Goal: Task Accomplishment & Management: Complete application form

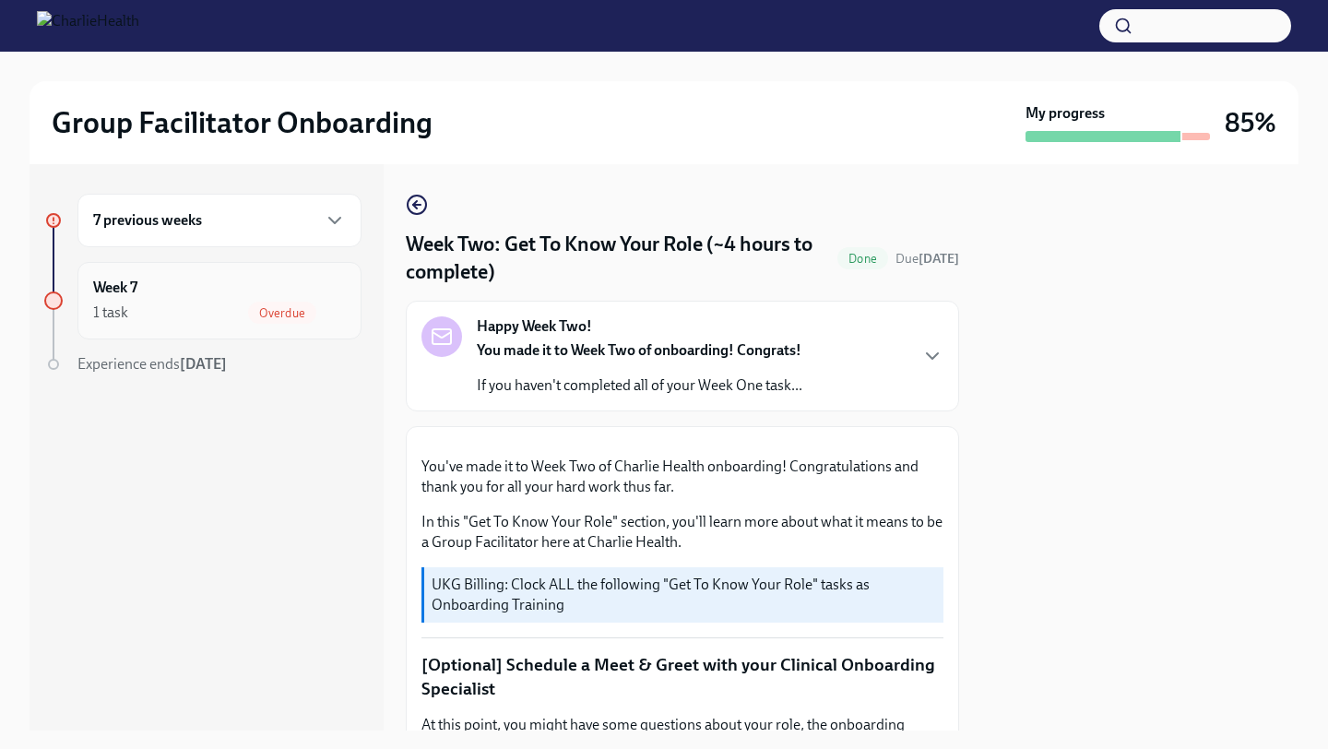
click at [232, 313] on div "1 task Overdue" at bounding box center [219, 313] width 253 height 22
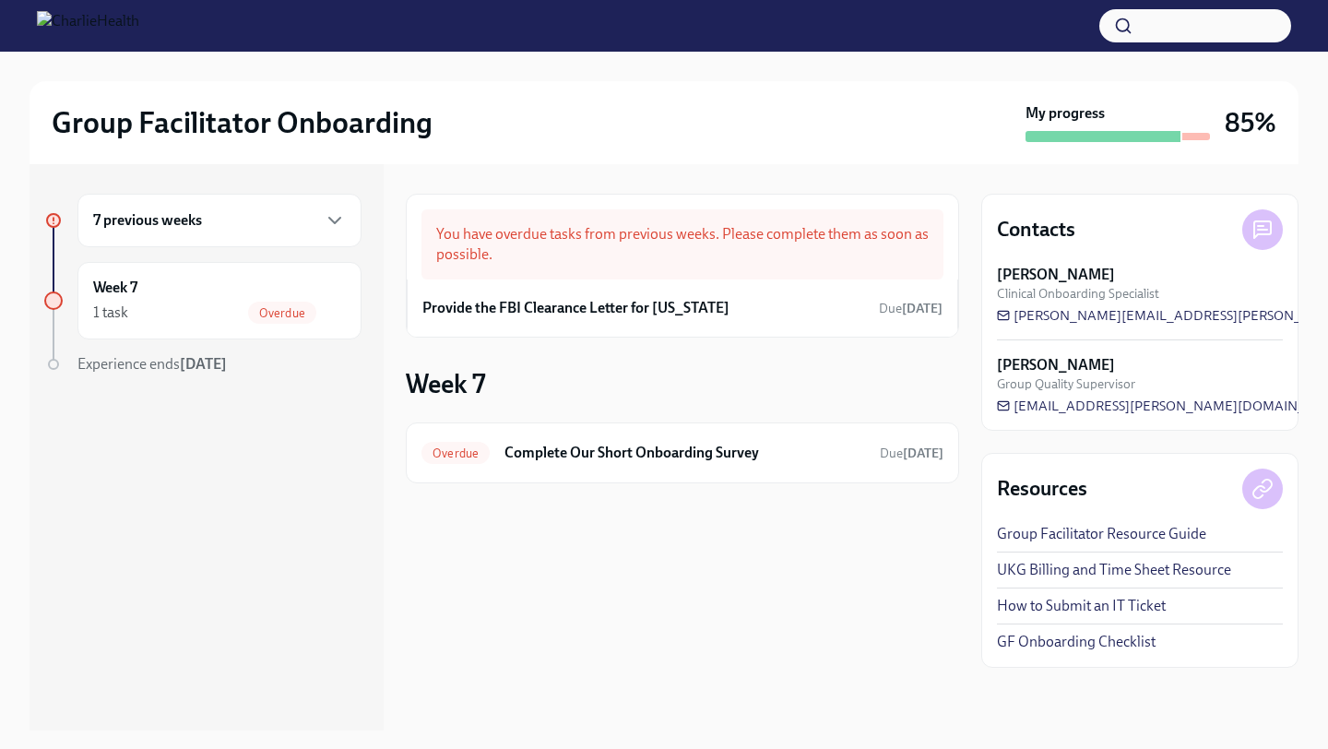
click at [286, 226] on div "7 previous weeks" at bounding box center [219, 220] width 253 height 22
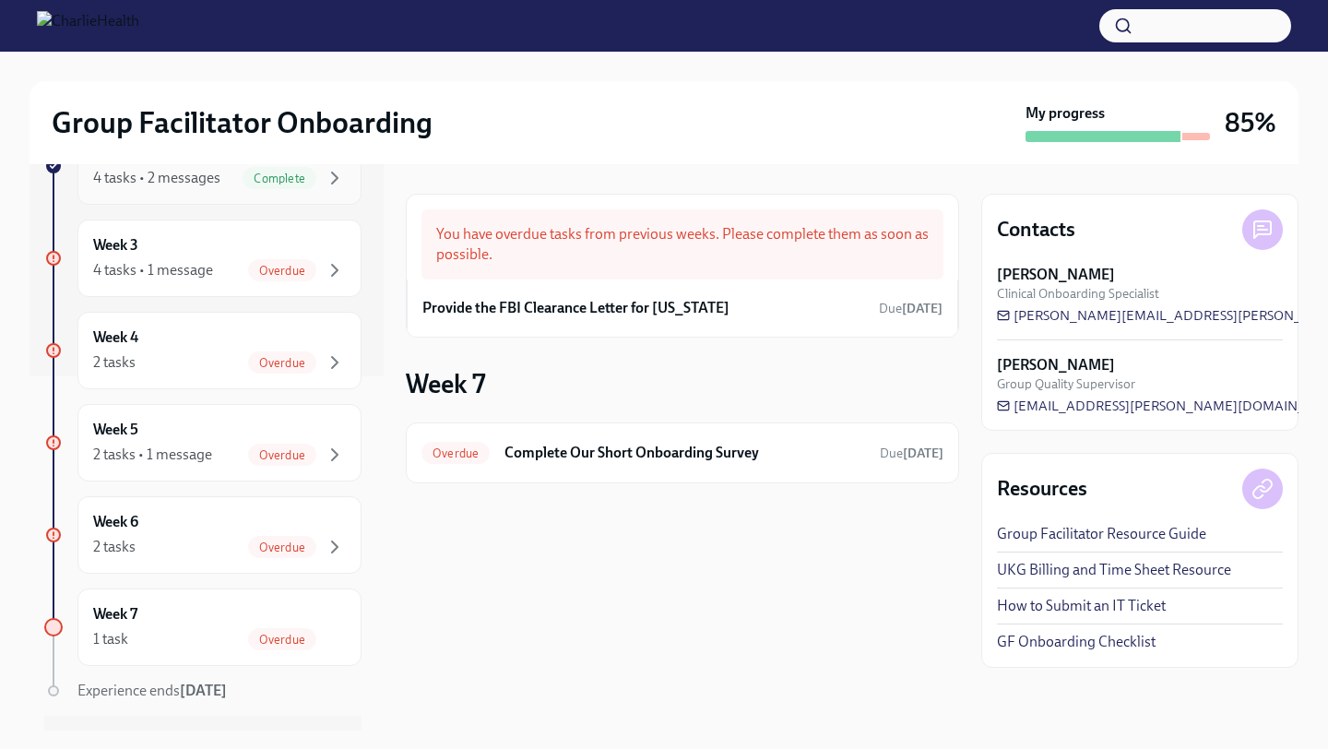
scroll to position [399, 0]
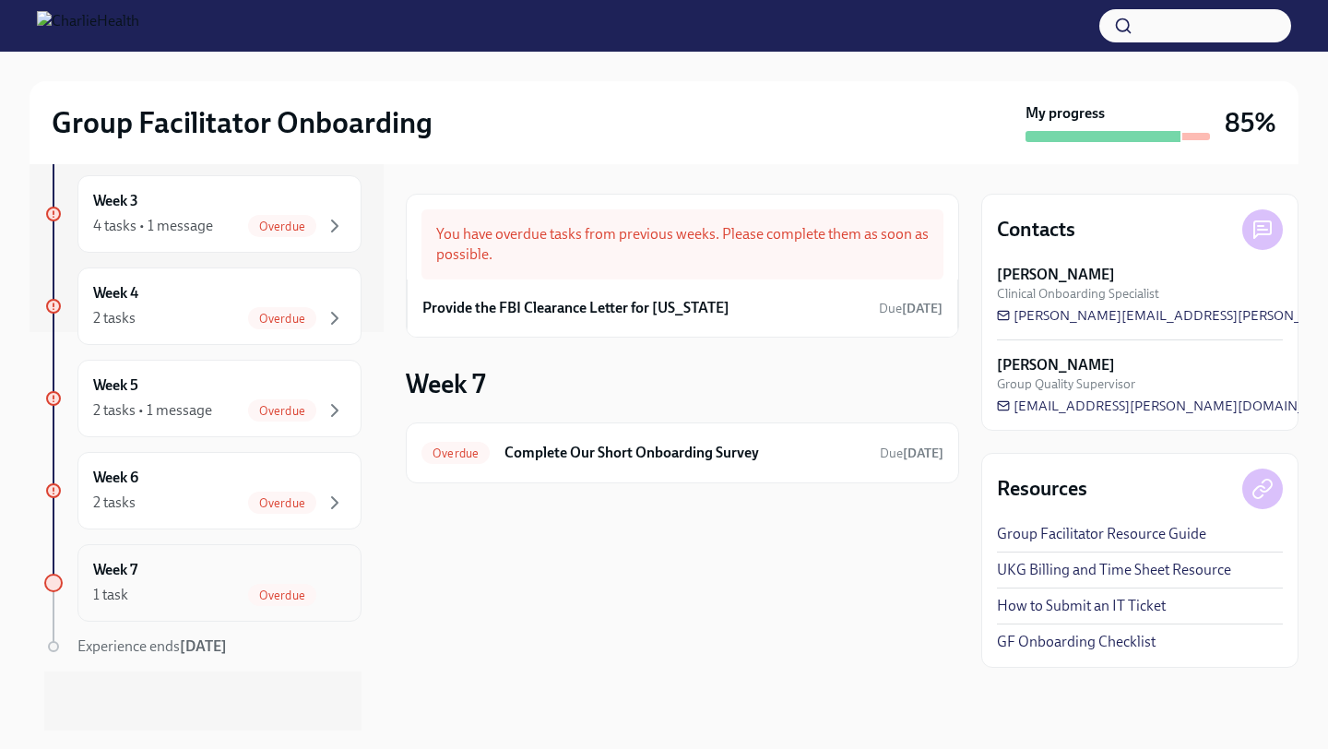
click at [210, 577] on div "Week 7 1 task Overdue" at bounding box center [219, 583] width 253 height 46
click at [229, 518] on div "Week 6 2 tasks Overdue" at bounding box center [219, 490] width 284 height 77
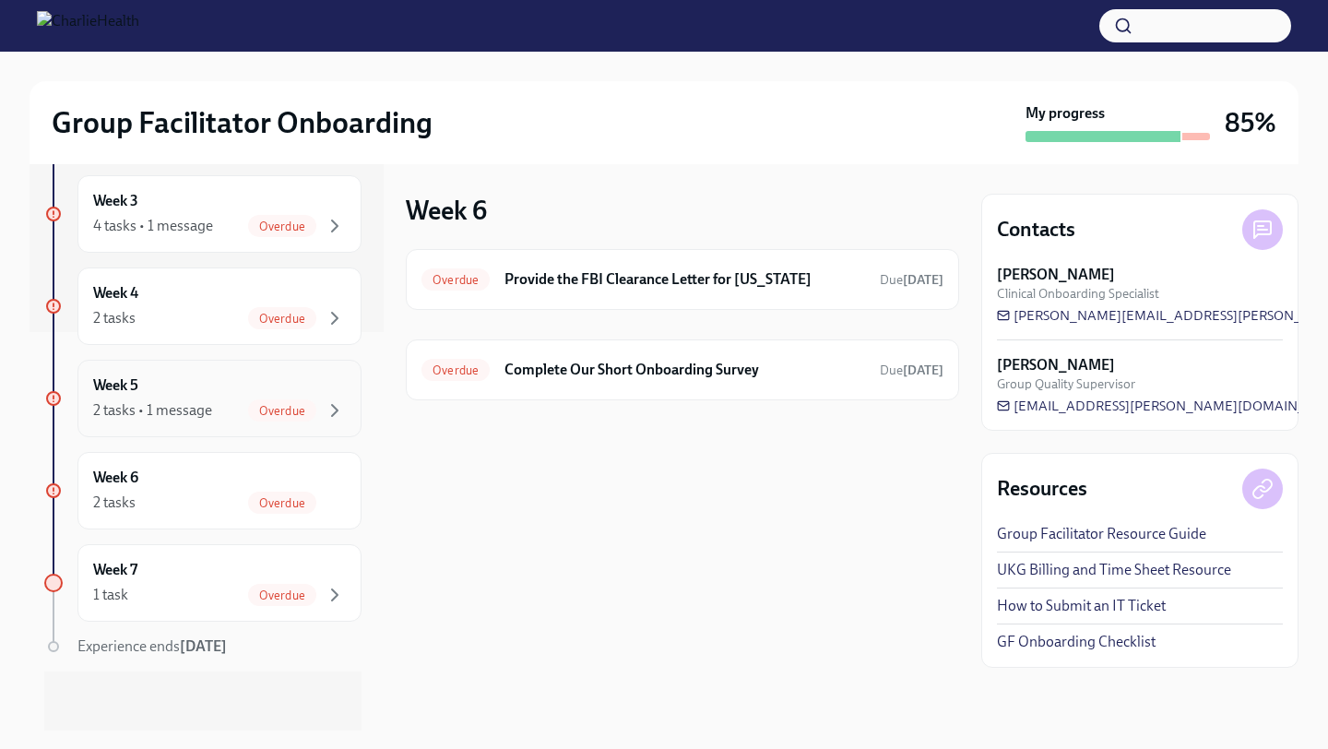
click at [236, 425] on div "Week 5 2 tasks • 1 message Overdue" at bounding box center [219, 398] width 284 height 77
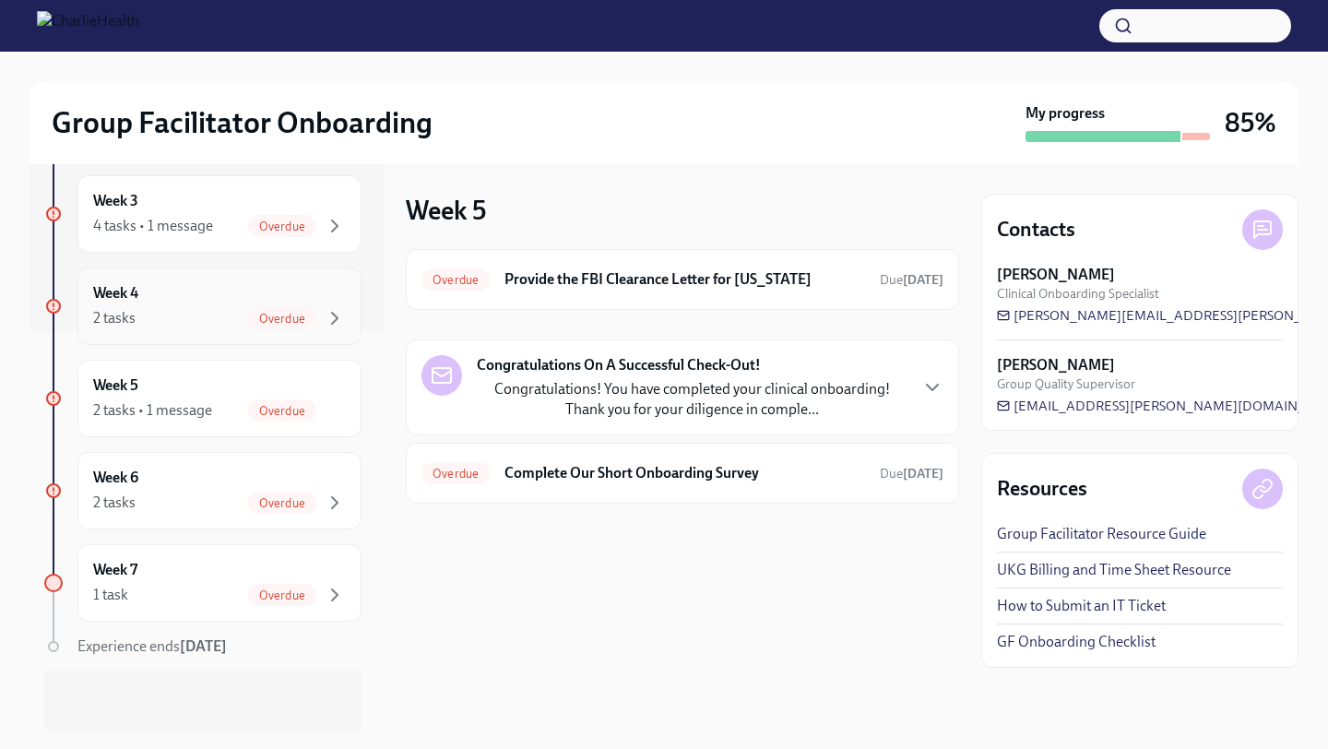
click at [246, 324] on div "2 tasks Overdue" at bounding box center [219, 318] width 253 height 22
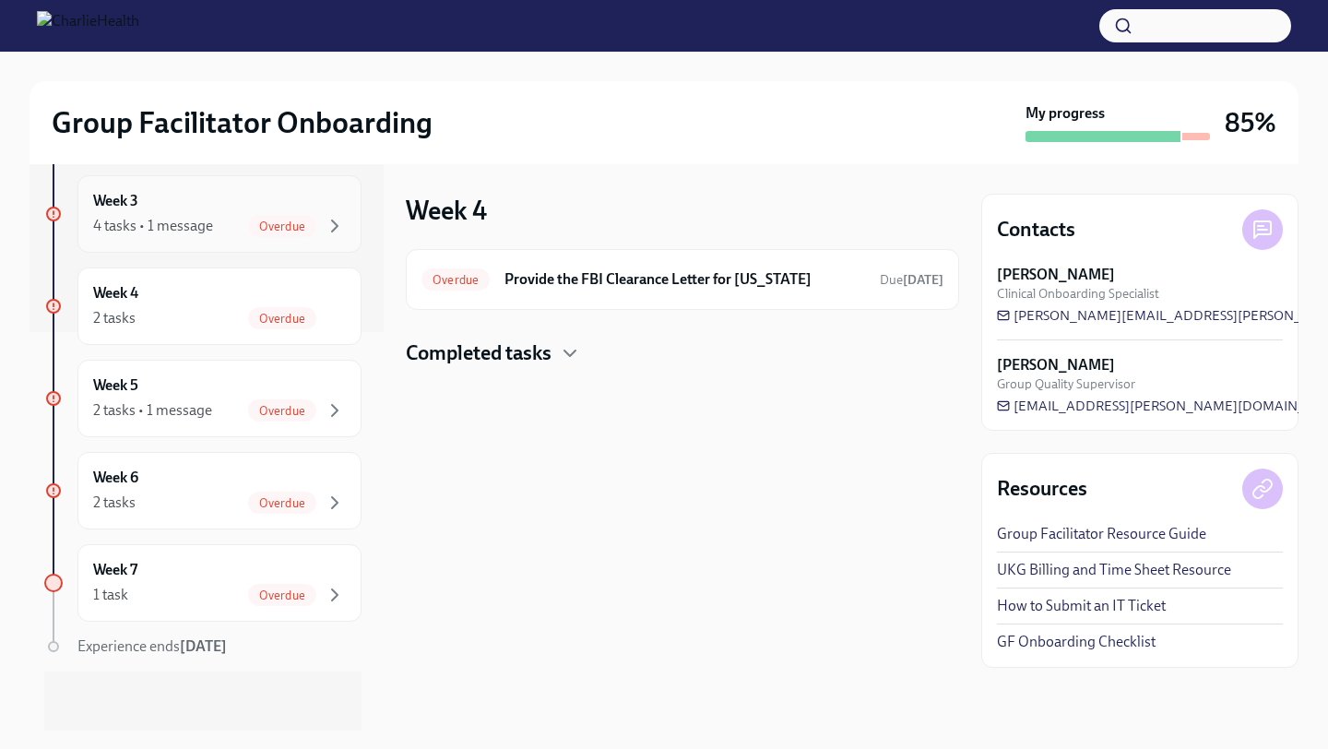
click at [232, 245] on div "Week 3 4 tasks • 1 message Overdue" at bounding box center [219, 213] width 284 height 77
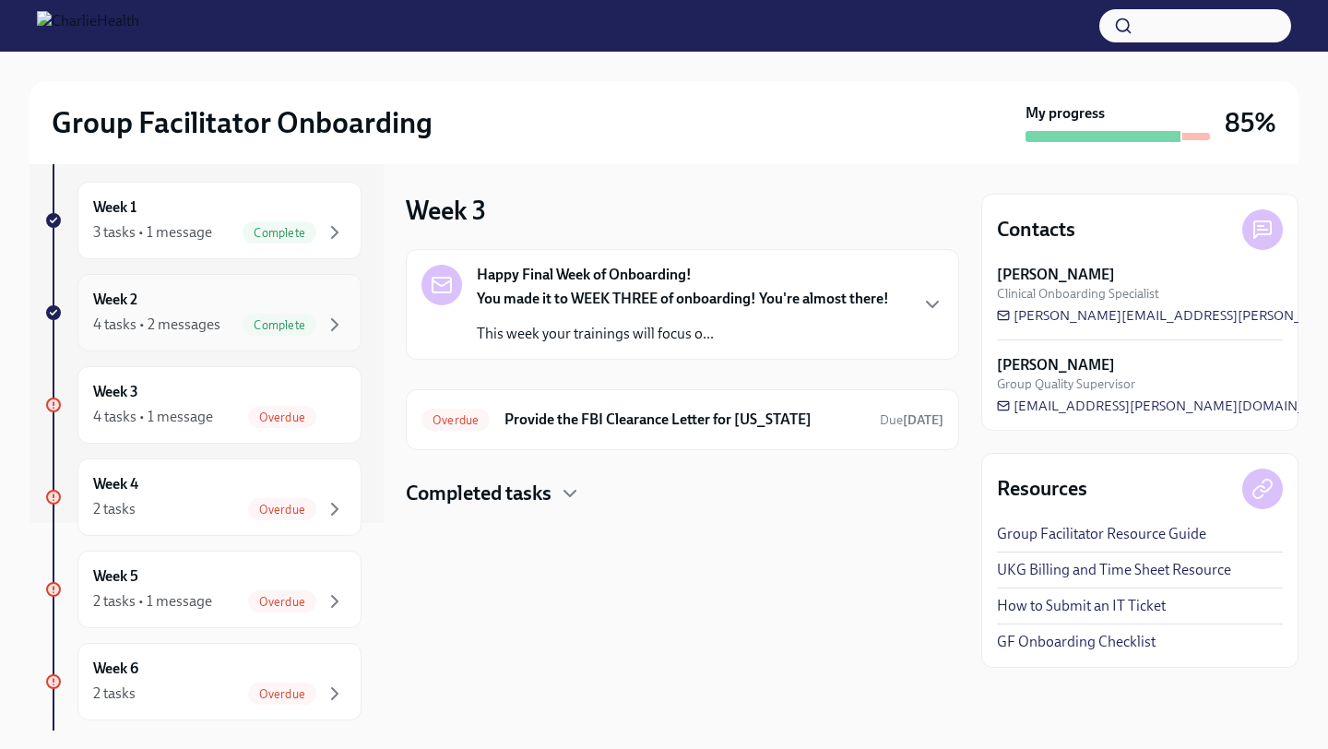
scroll to position [399, 0]
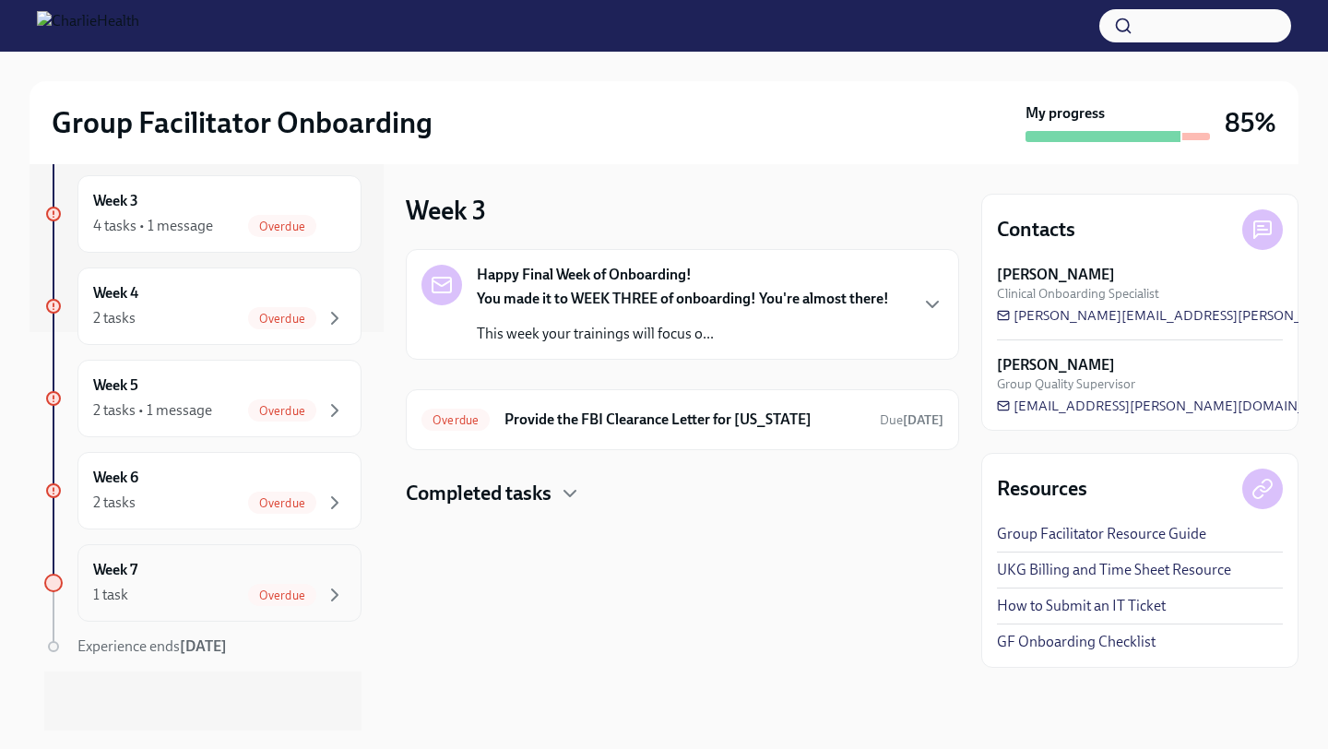
click at [256, 555] on div "Week 7 1 task Overdue" at bounding box center [219, 582] width 284 height 77
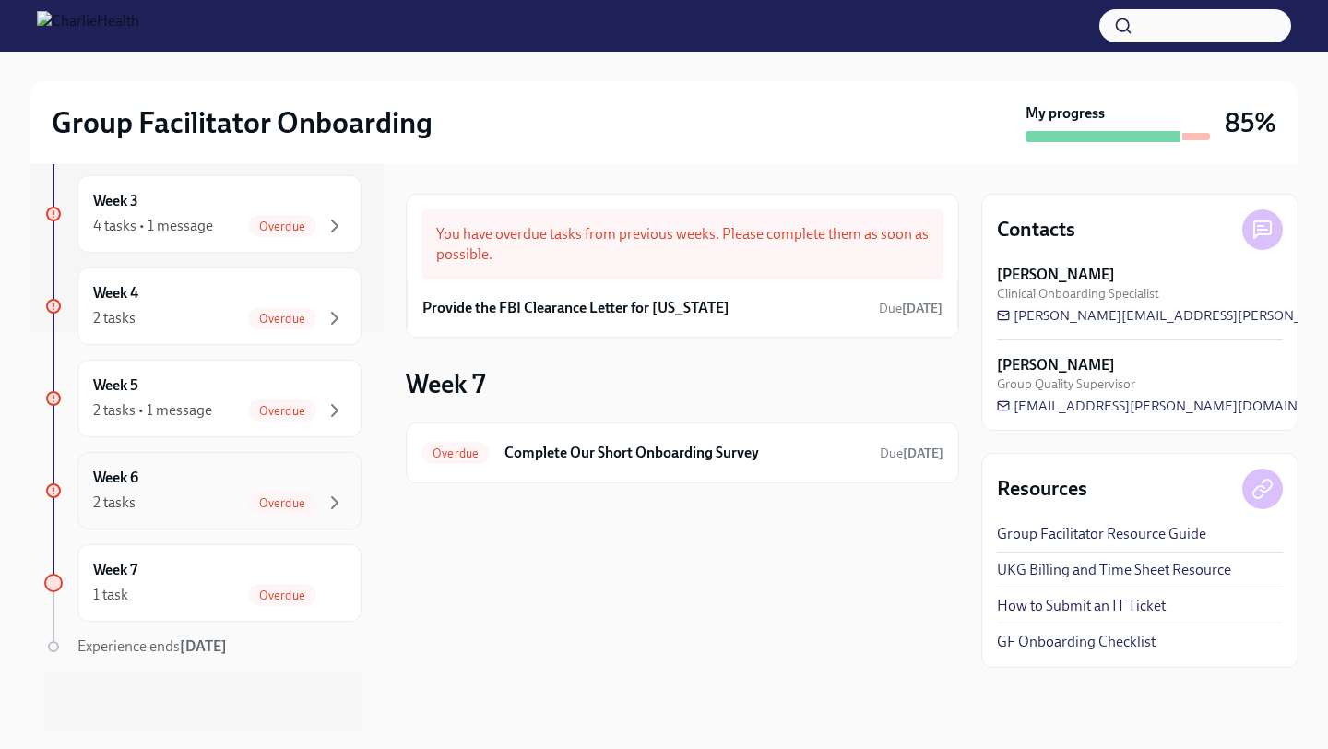
click at [237, 495] on div "2 tasks Overdue" at bounding box center [219, 503] width 253 height 22
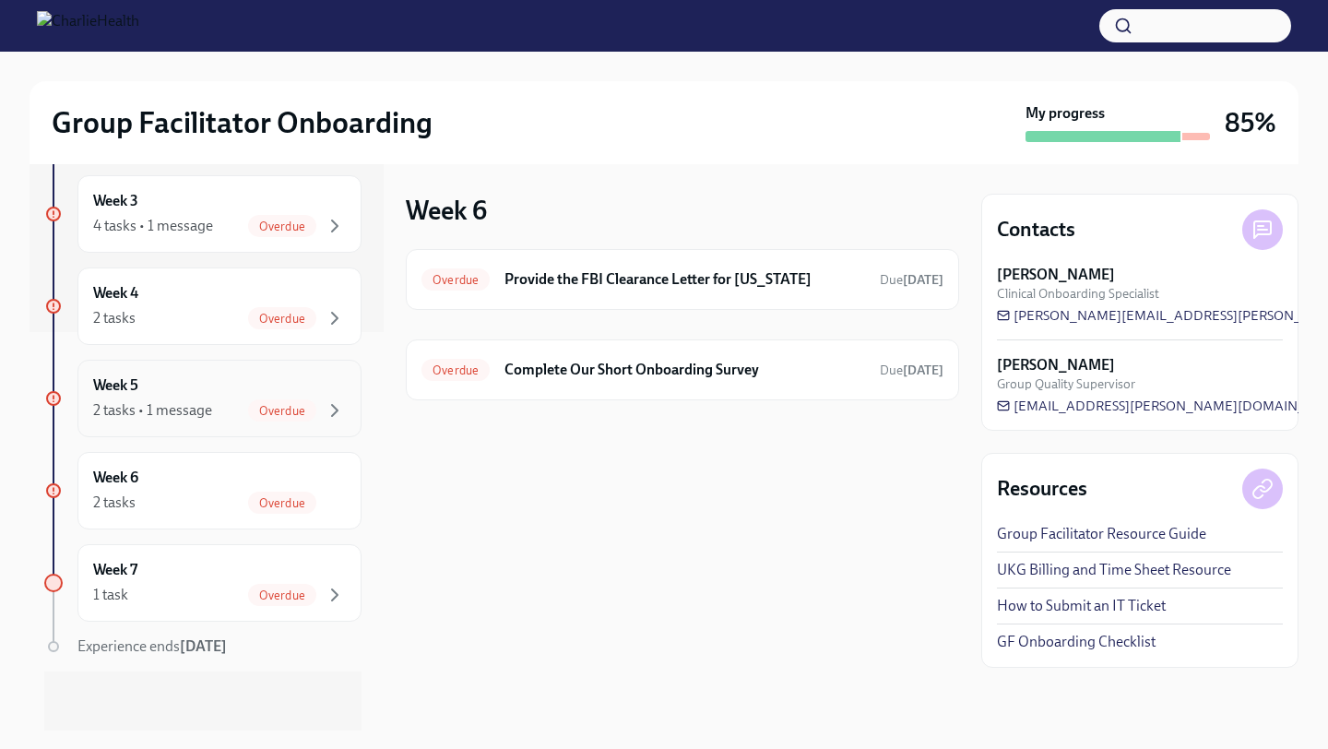
click at [211, 397] on div "Week 5 2 tasks • 1 message Overdue" at bounding box center [219, 398] width 253 height 46
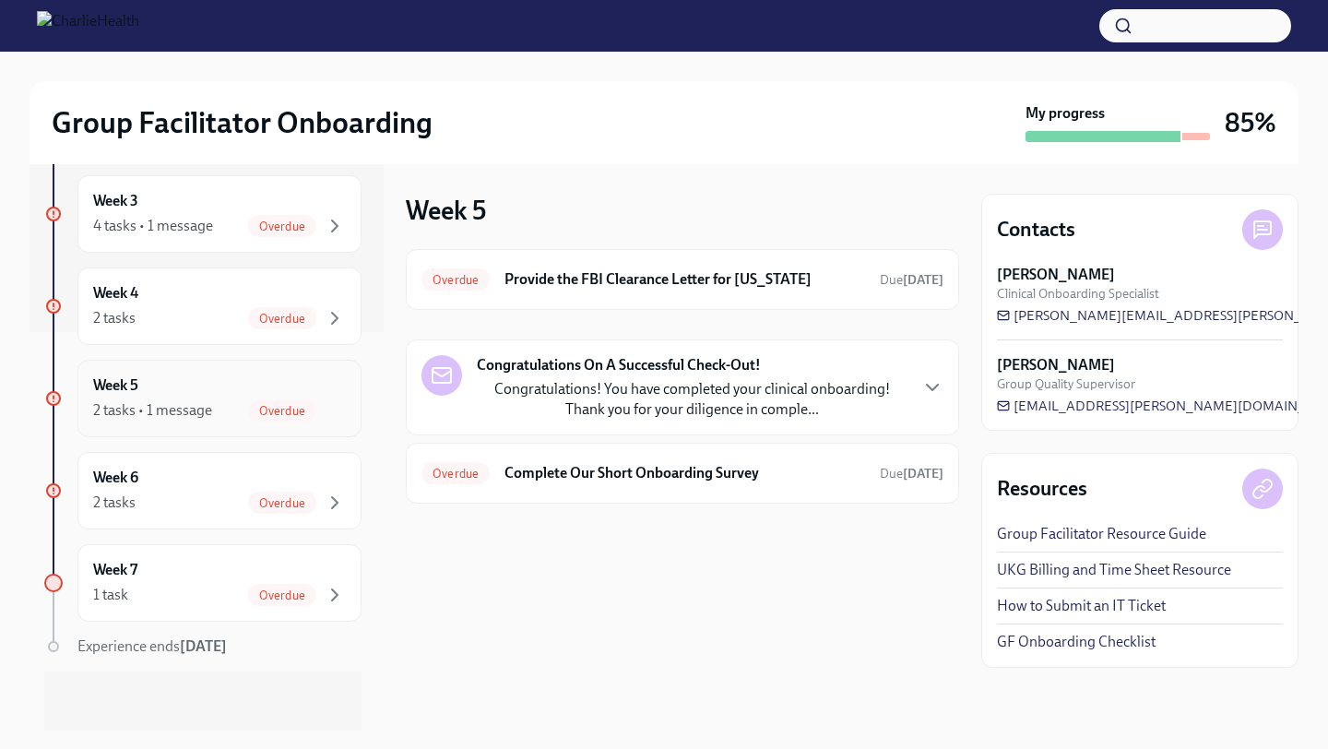
click at [182, 406] on div "2 tasks • 1 message" at bounding box center [152, 410] width 119 height 20
click at [141, 507] on div "2 tasks Overdue" at bounding box center [219, 503] width 253 height 22
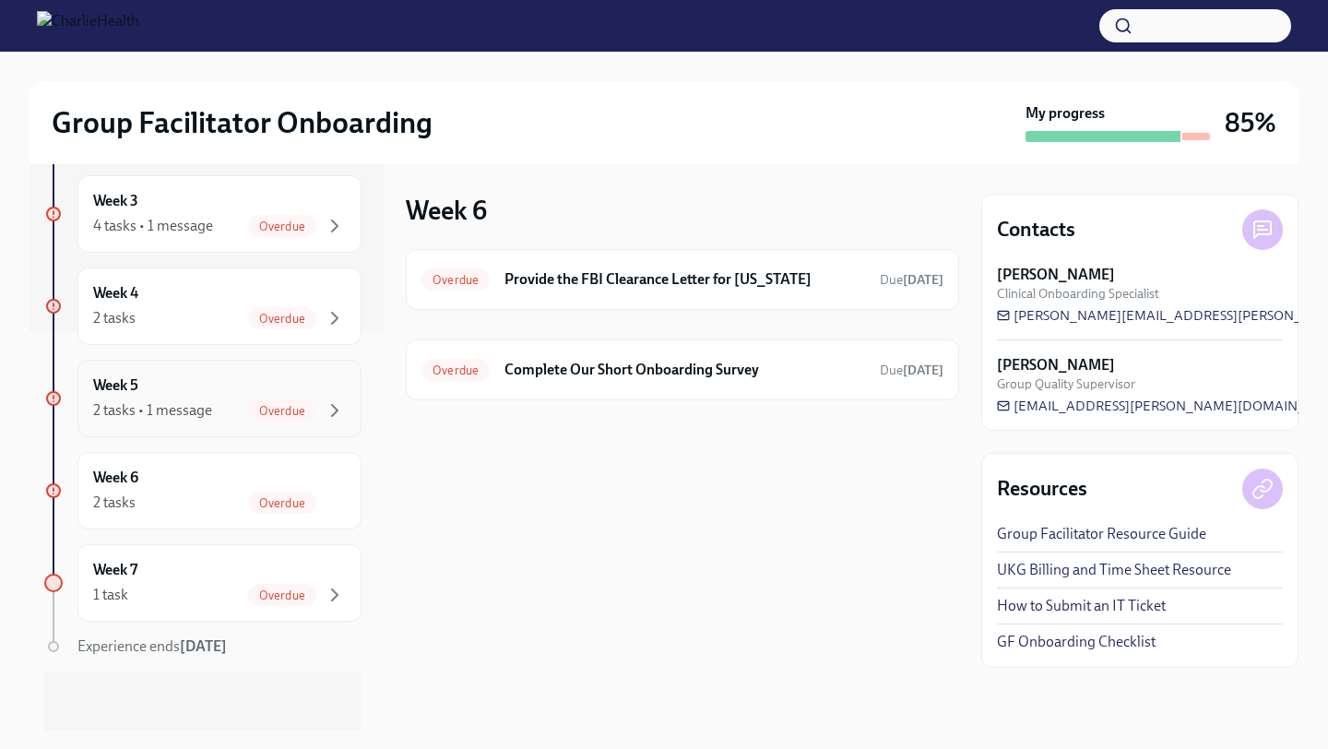
click at [254, 399] on div "Overdue" at bounding box center [297, 410] width 98 height 22
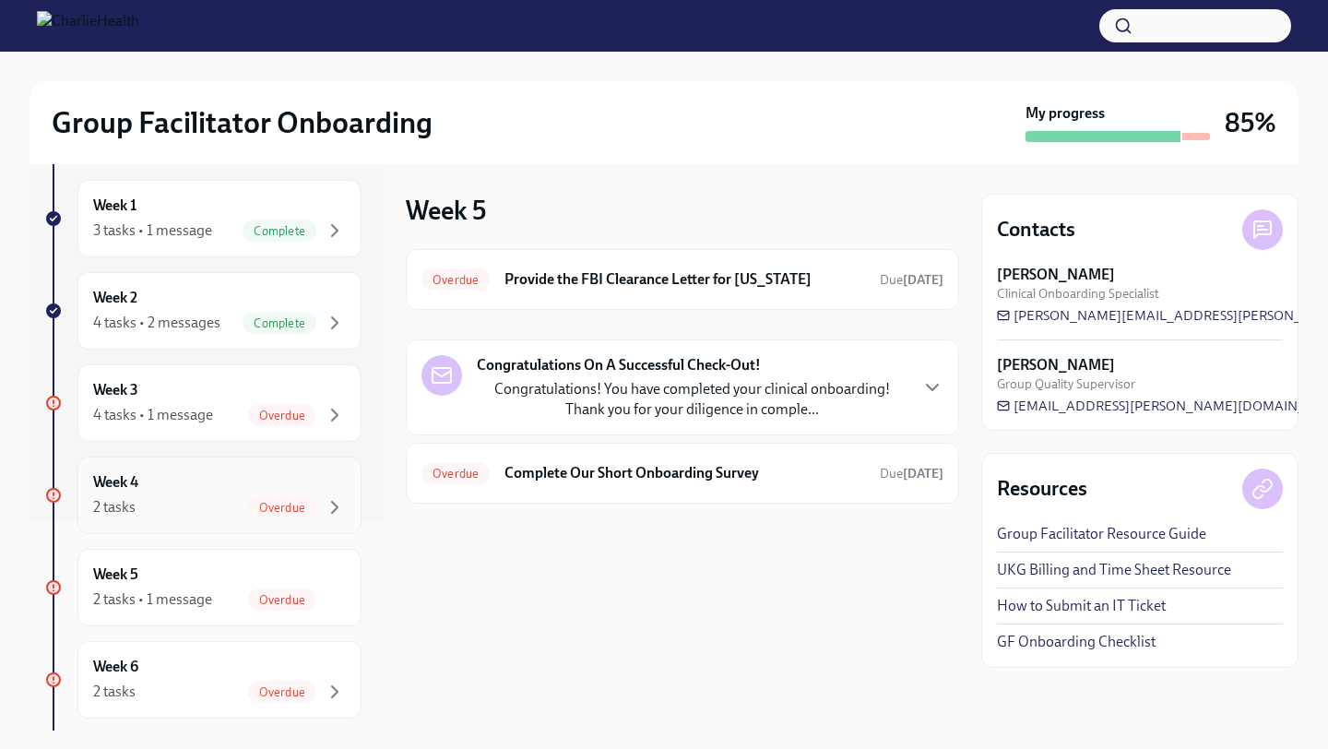
scroll to position [91, 0]
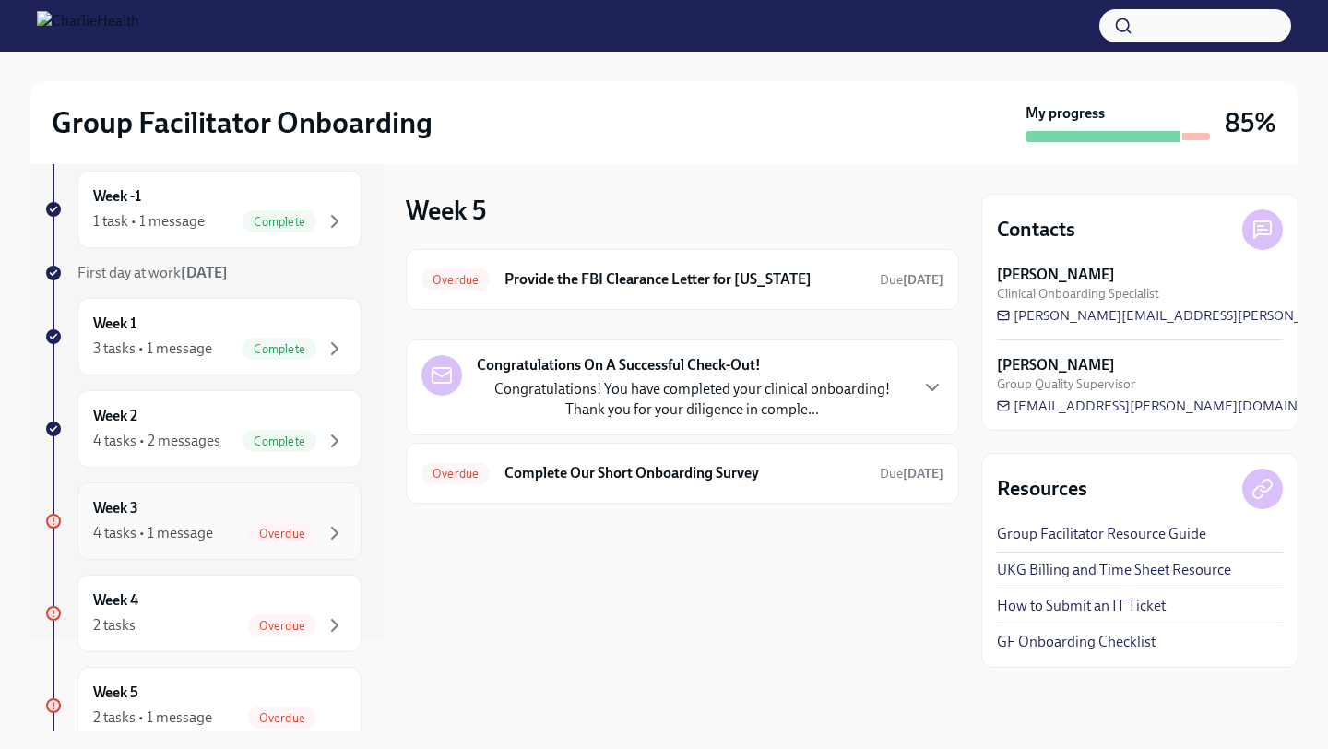
click at [164, 513] on div "Week 3 4 tasks • 1 message Overdue" at bounding box center [219, 521] width 253 height 46
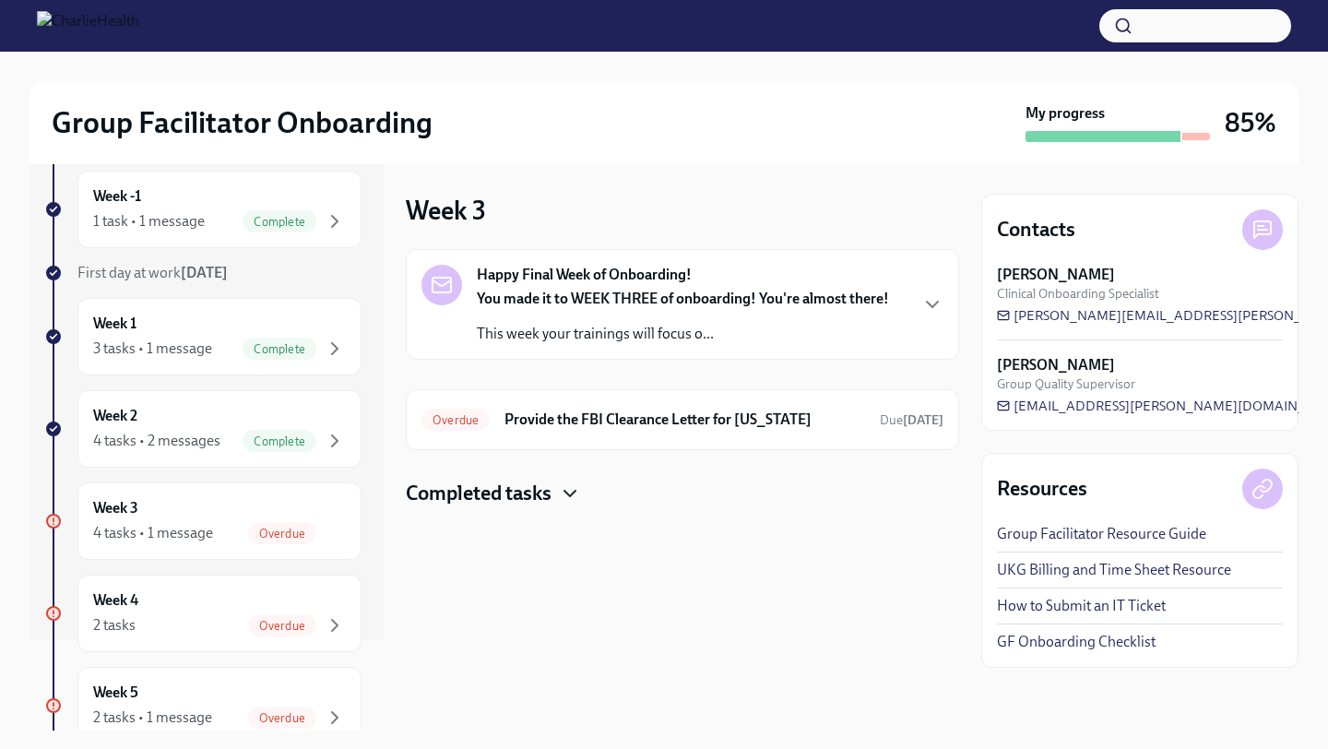
click at [577, 492] on icon "button" at bounding box center [570, 493] width 22 height 22
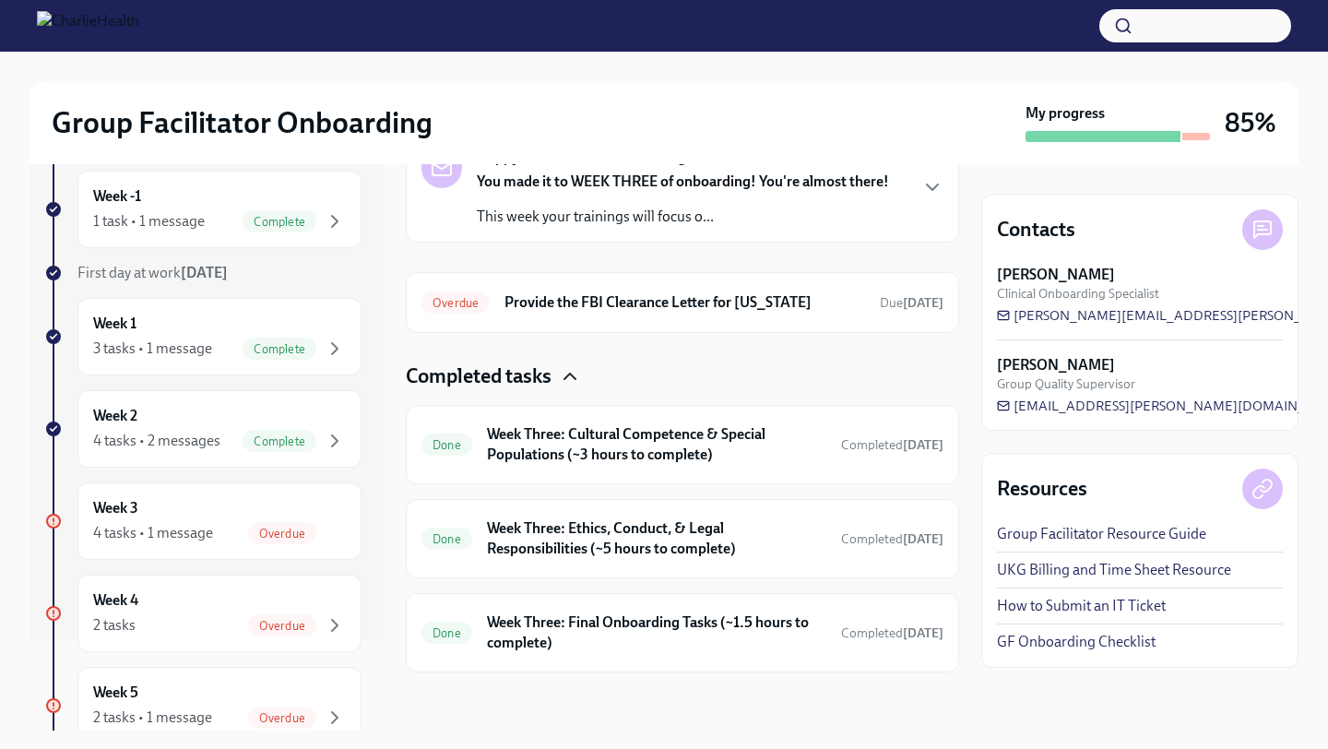
scroll to position [118, 0]
click at [212, 434] on div "4 tasks • 2 messages" at bounding box center [156, 441] width 127 height 20
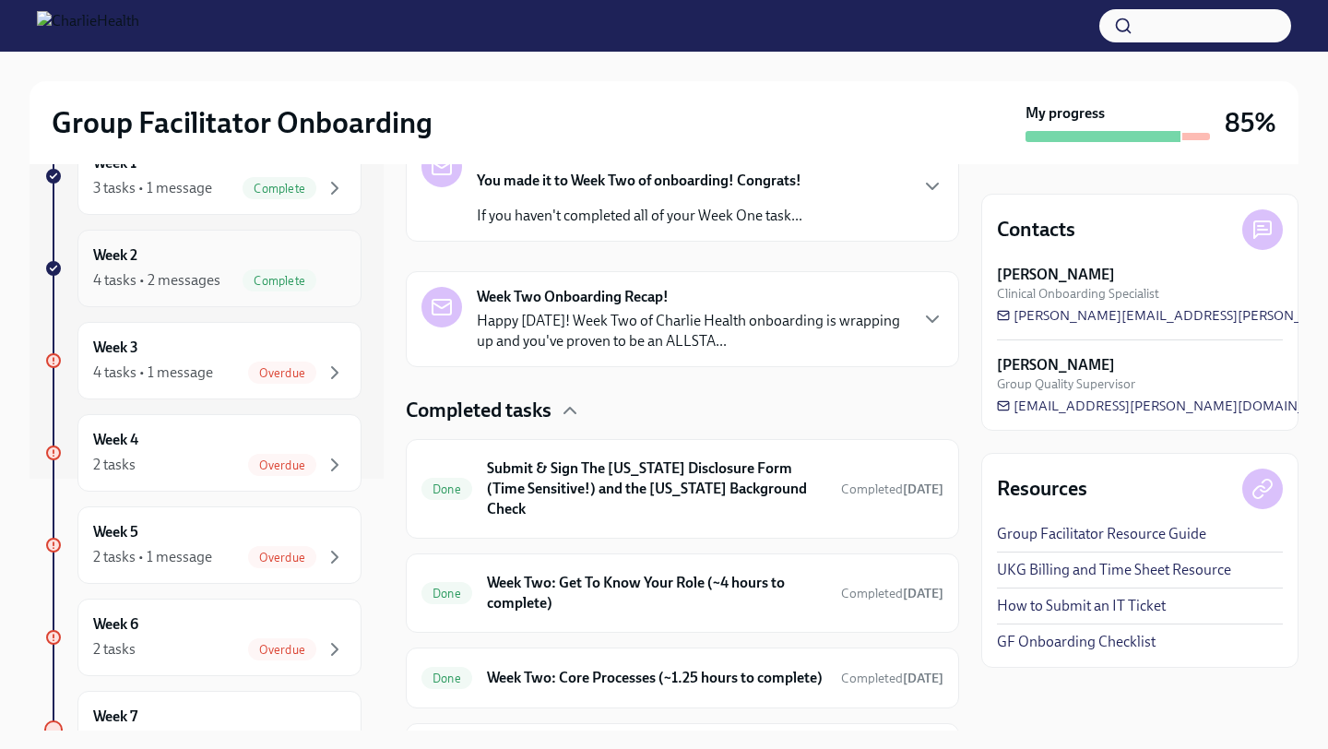
scroll to position [257, 0]
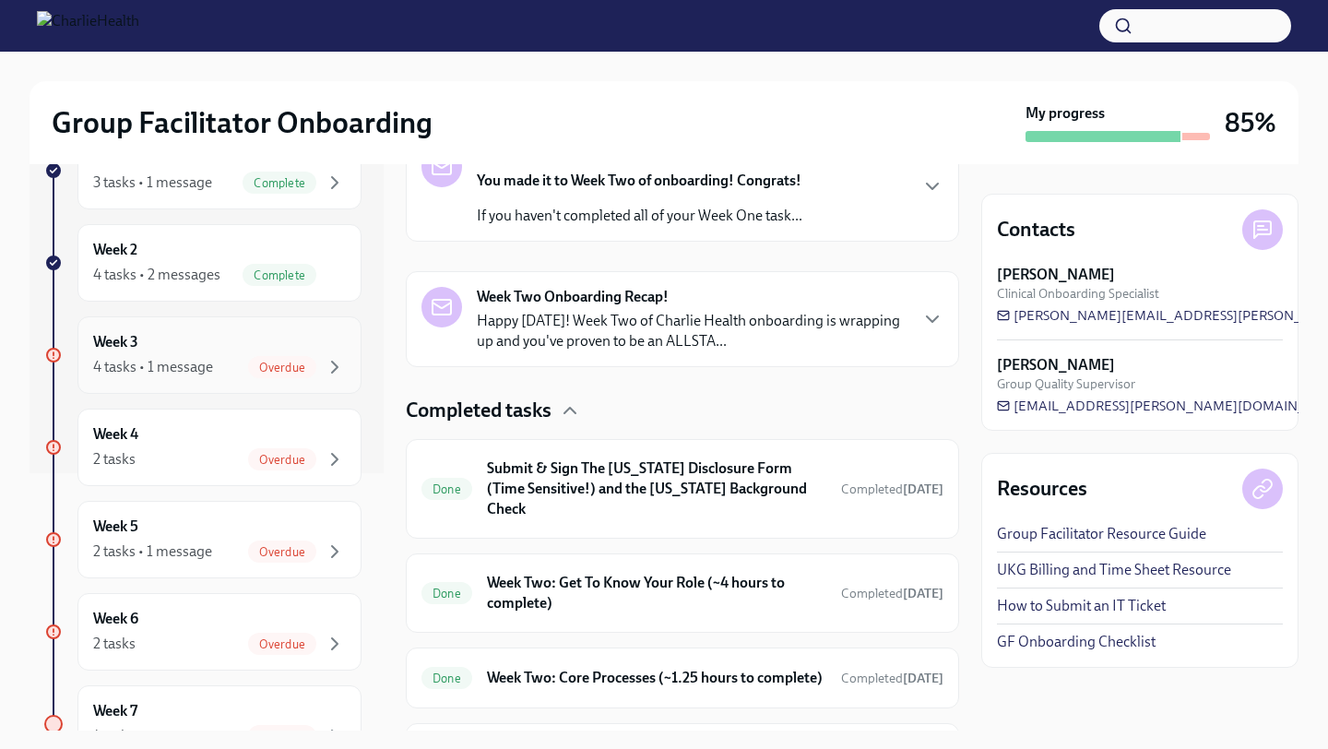
click at [186, 343] on div "Week 3 4 tasks • 1 message Overdue" at bounding box center [219, 355] width 253 height 46
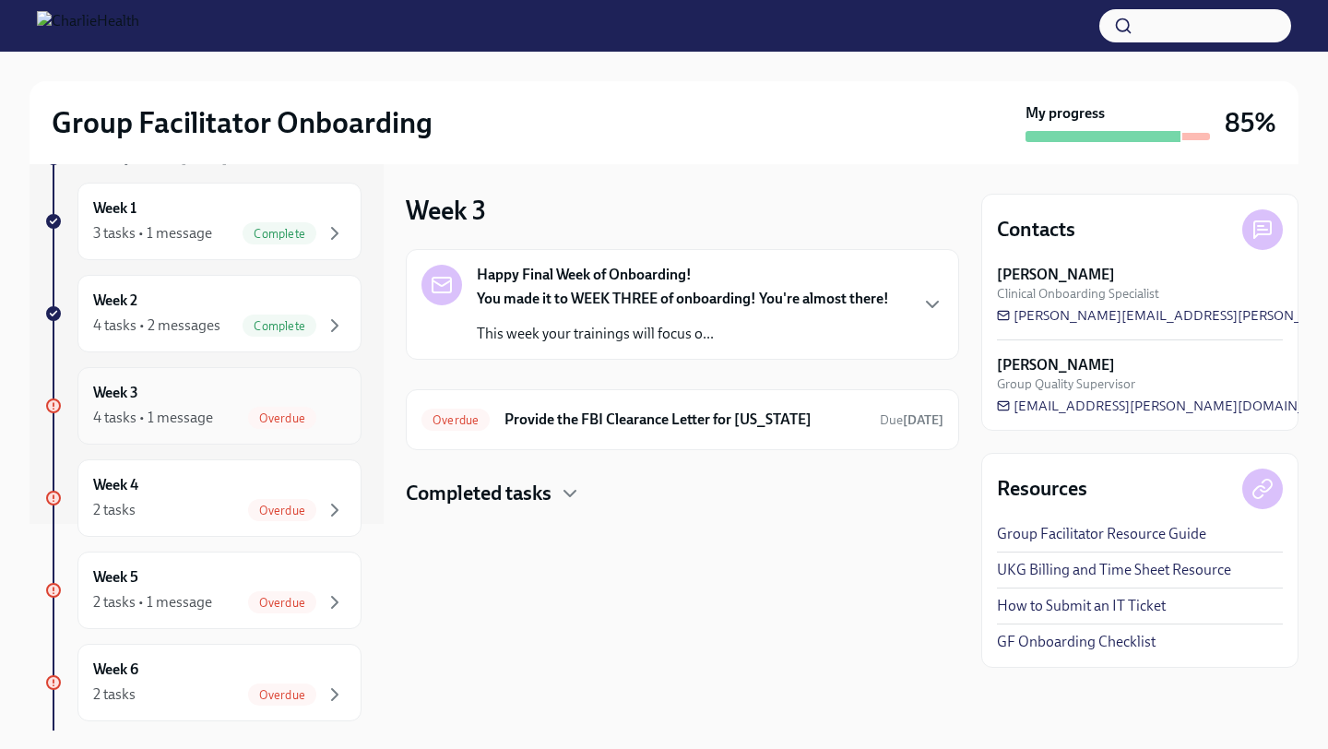
scroll to position [205, 0]
click at [485, 496] on h4 "Completed tasks" at bounding box center [479, 494] width 146 height 28
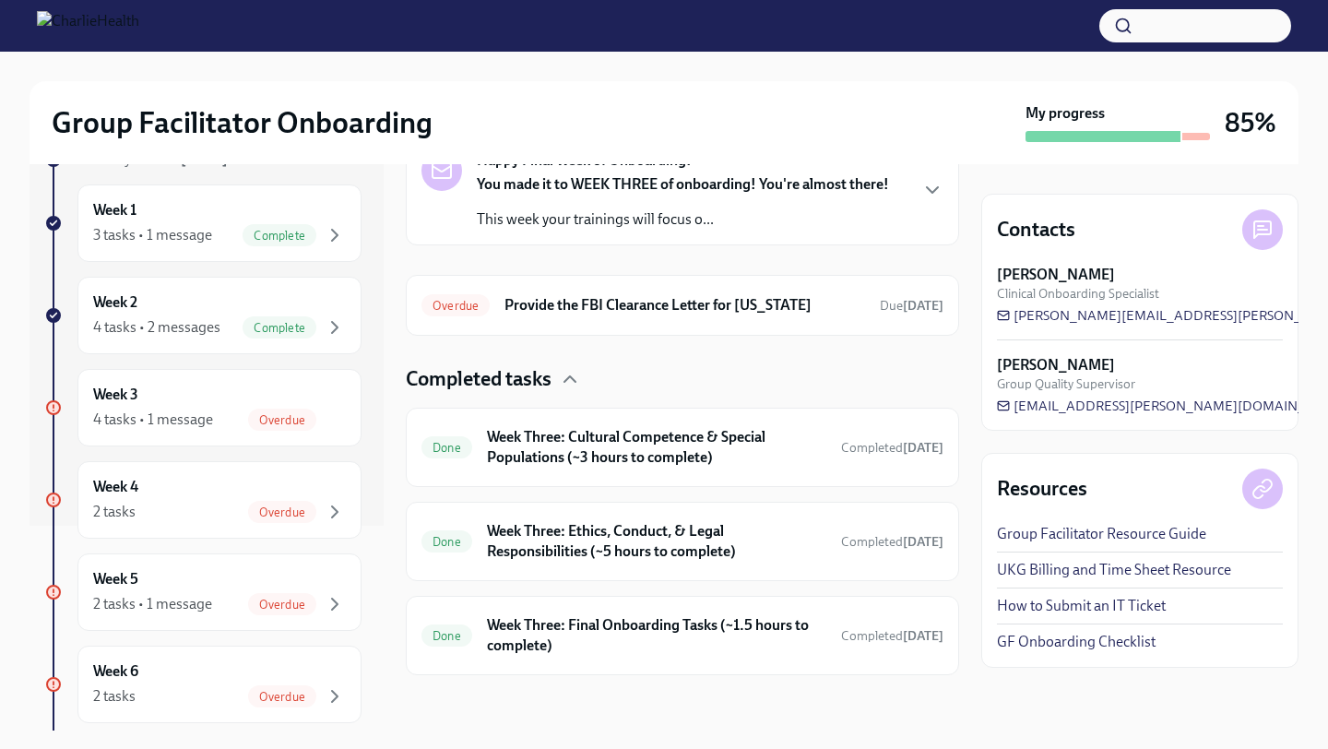
scroll to position [118, 0]
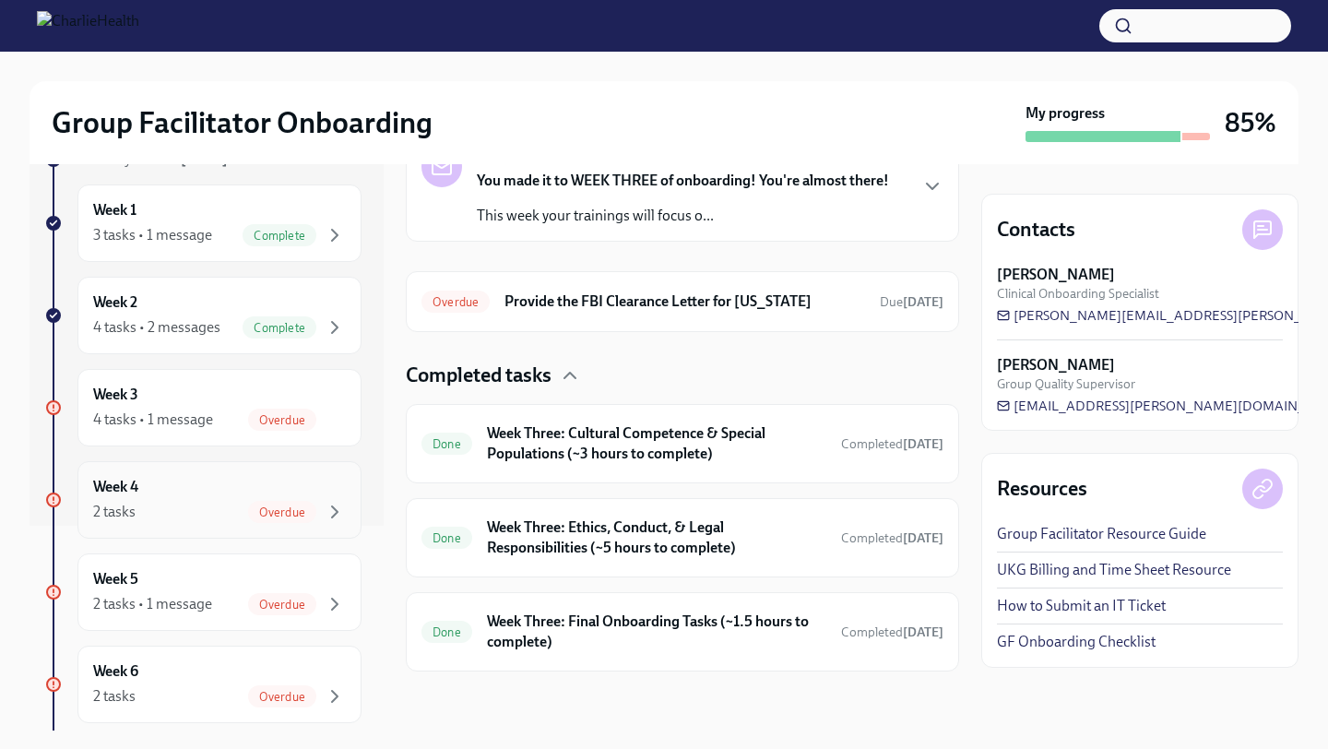
click at [198, 491] on div "Week 4 2 tasks Overdue" at bounding box center [219, 500] width 253 height 46
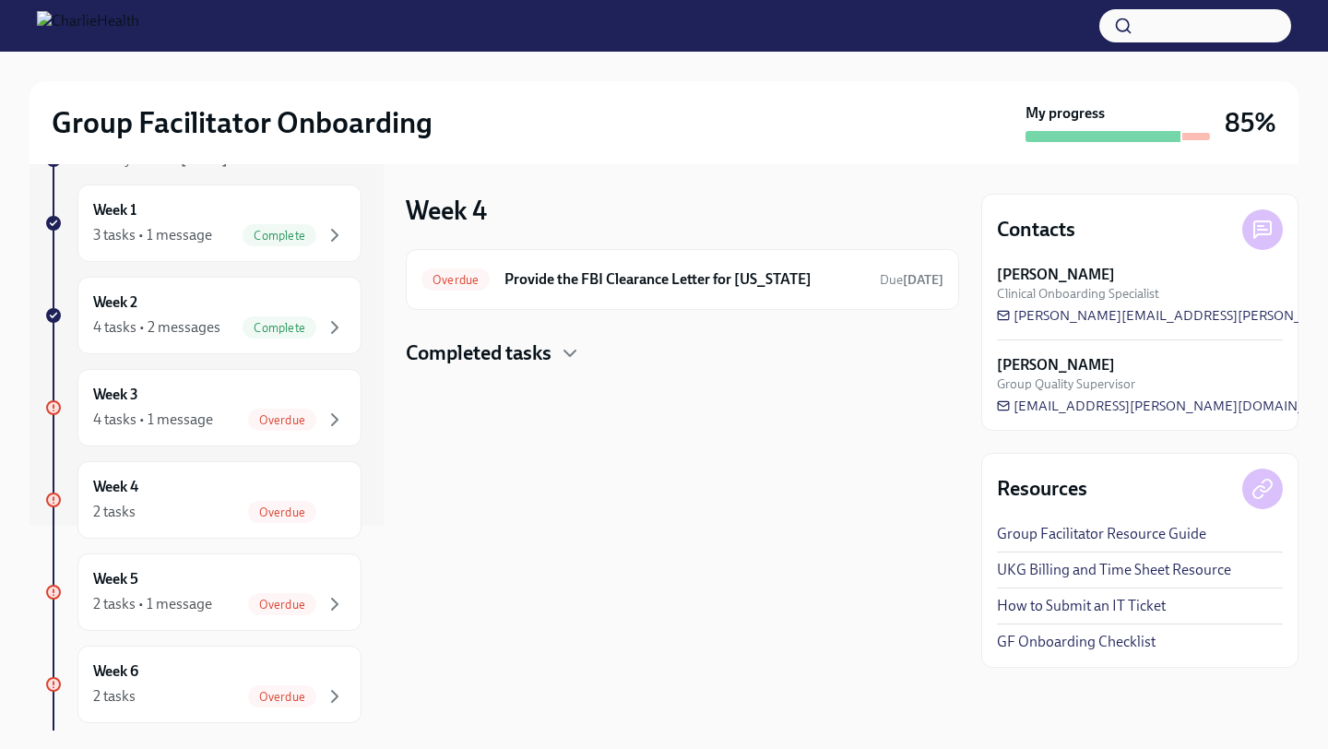
click at [423, 359] on h4 "Completed tasks" at bounding box center [479, 353] width 146 height 28
click at [179, 522] on div "2 tasks Overdue" at bounding box center [219, 512] width 253 height 22
click at [179, 586] on div "Week 5 2 tasks • 1 message Overdue" at bounding box center [219, 592] width 253 height 46
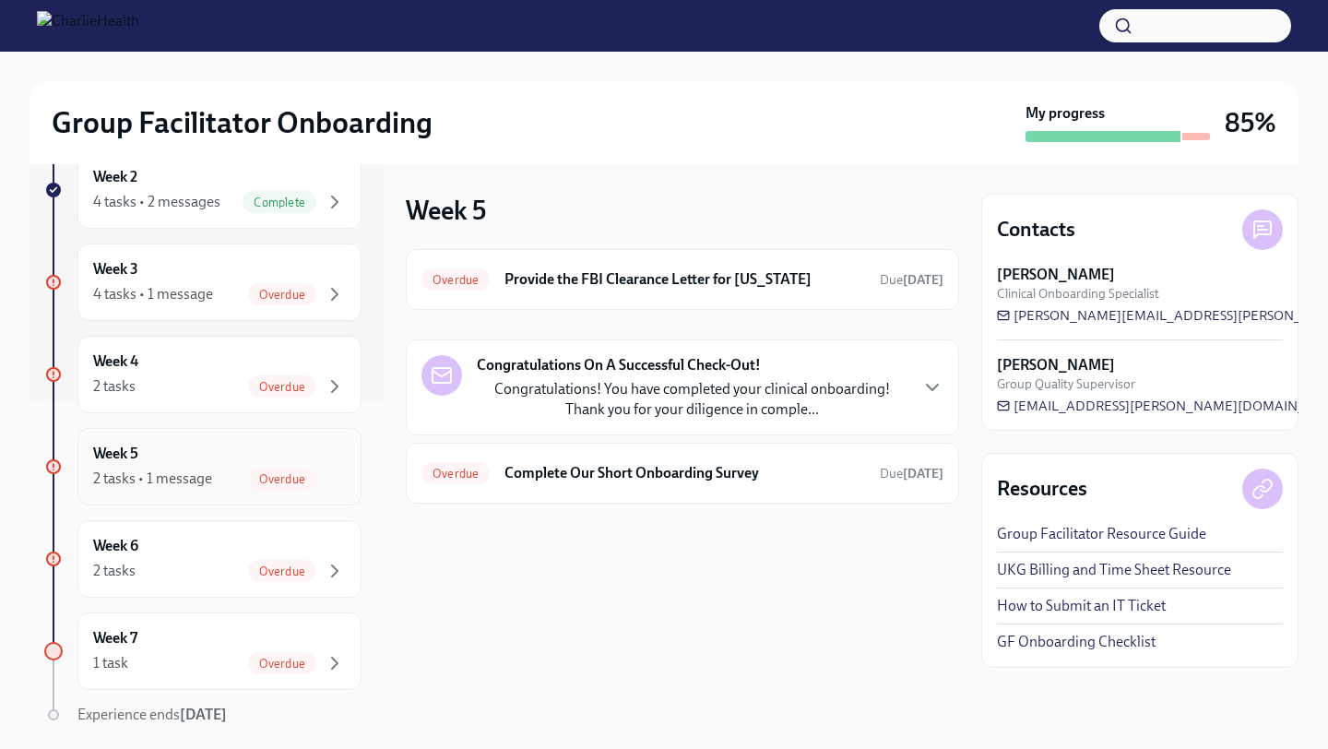
scroll to position [332, 0]
click at [922, 378] on icon "button" at bounding box center [933, 387] width 22 height 22
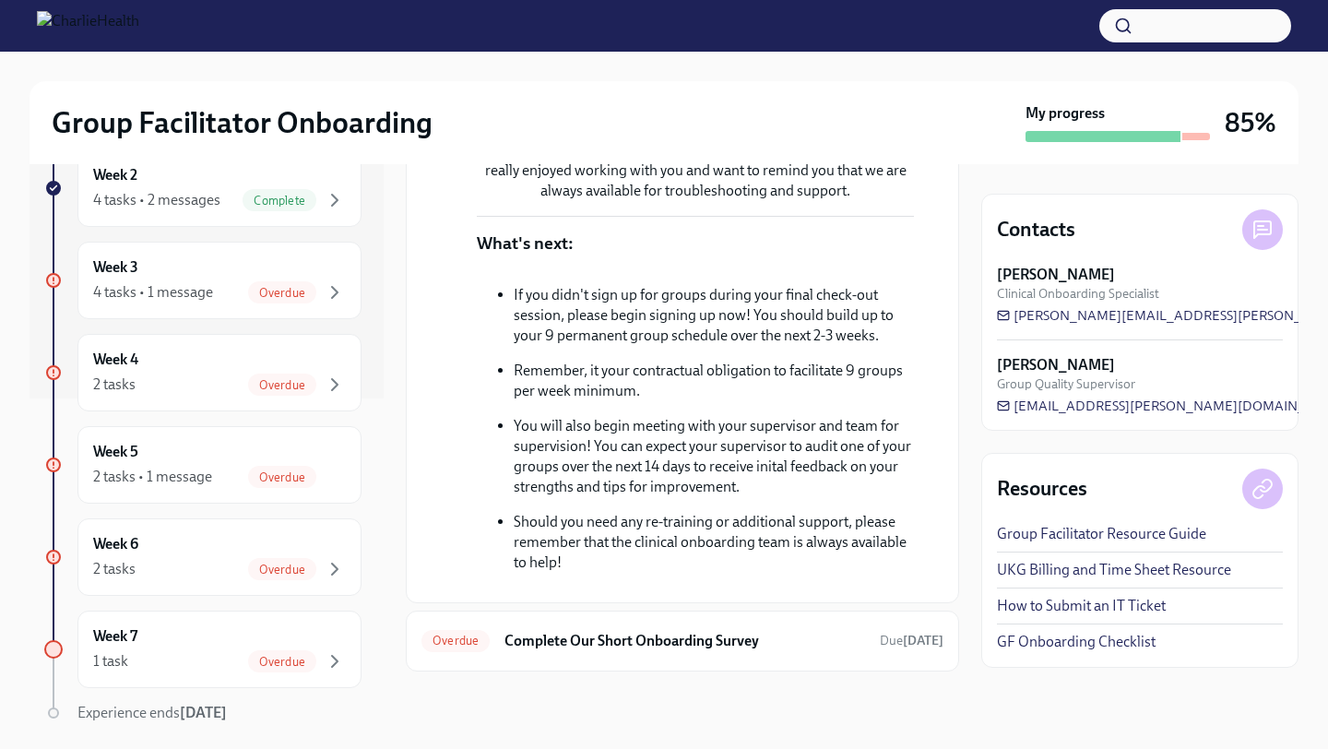
scroll to position [514, 0]
click at [203, 458] on div "Week 5 2 tasks • 1 message Overdue" at bounding box center [219, 465] width 253 height 46
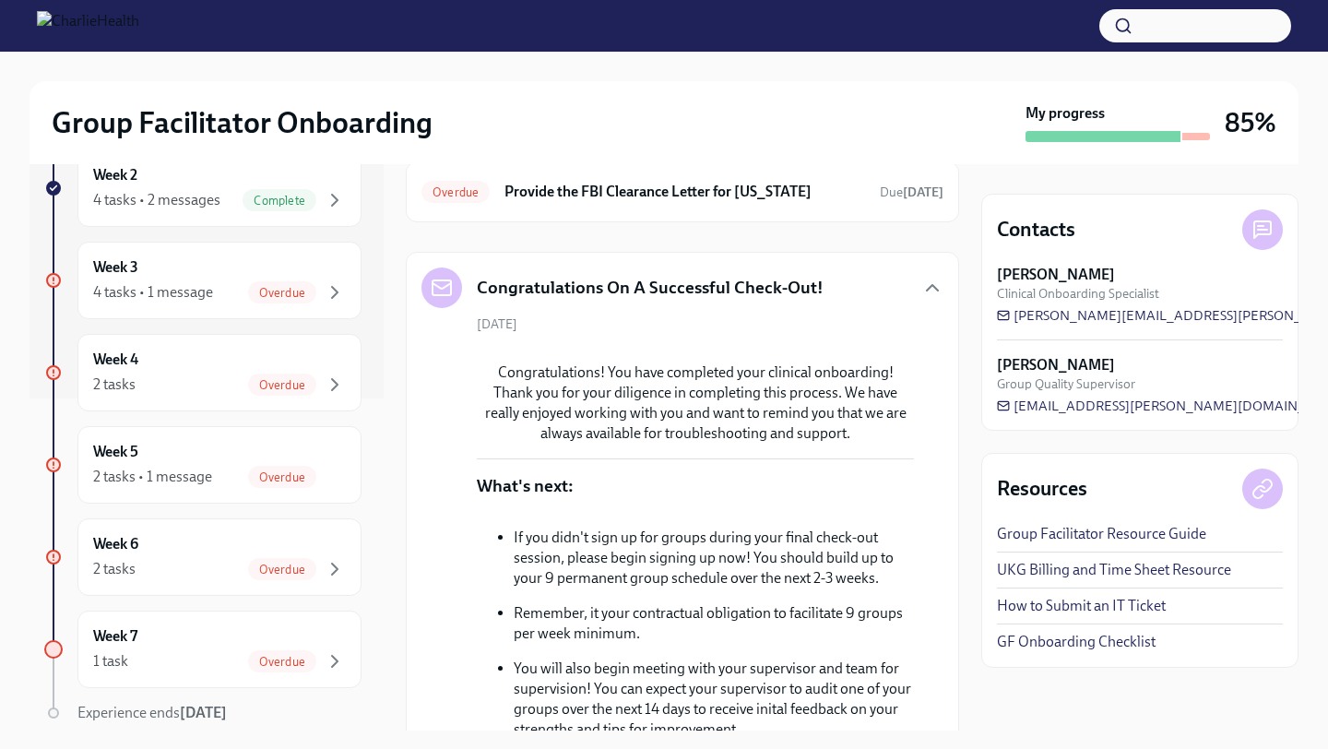
scroll to position [67, 0]
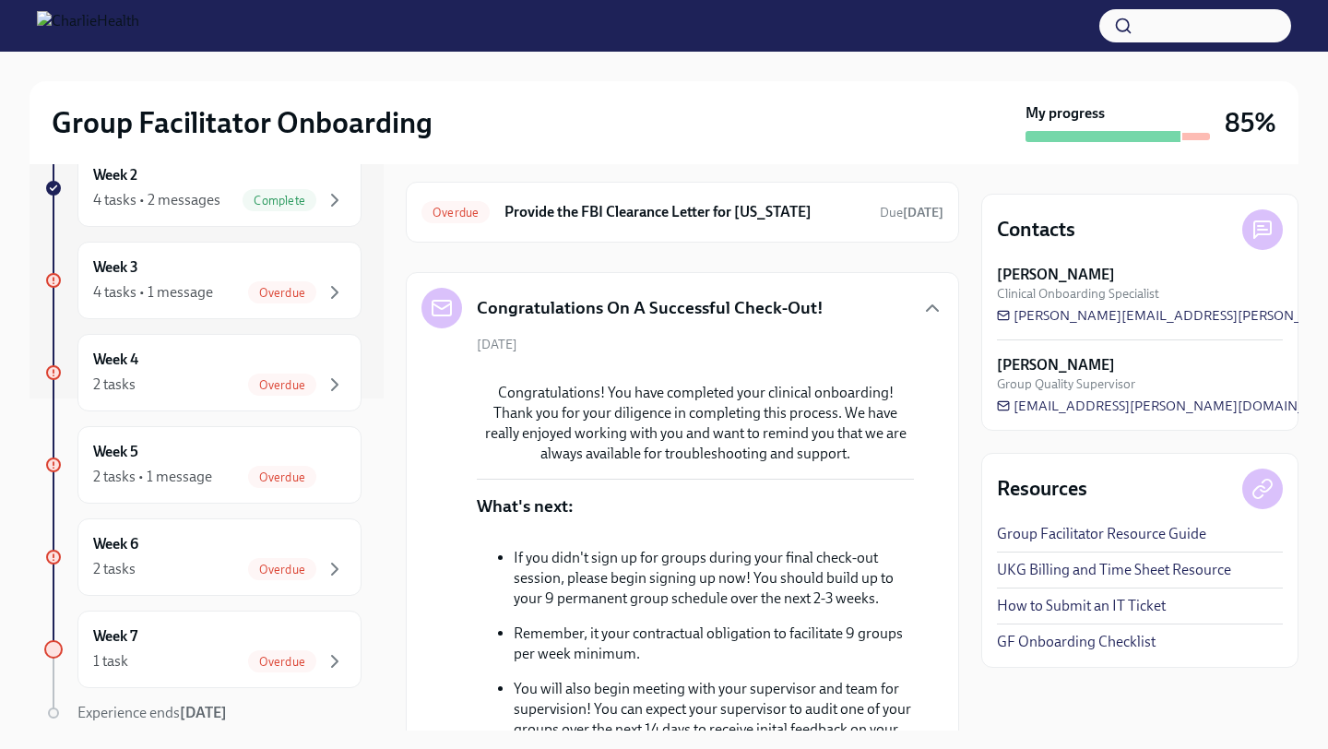
click at [815, 303] on h5 "Congratulations On A Successful Check-Out!" at bounding box center [650, 308] width 347 height 24
click at [925, 303] on icon "button" at bounding box center [933, 308] width 22 height 22
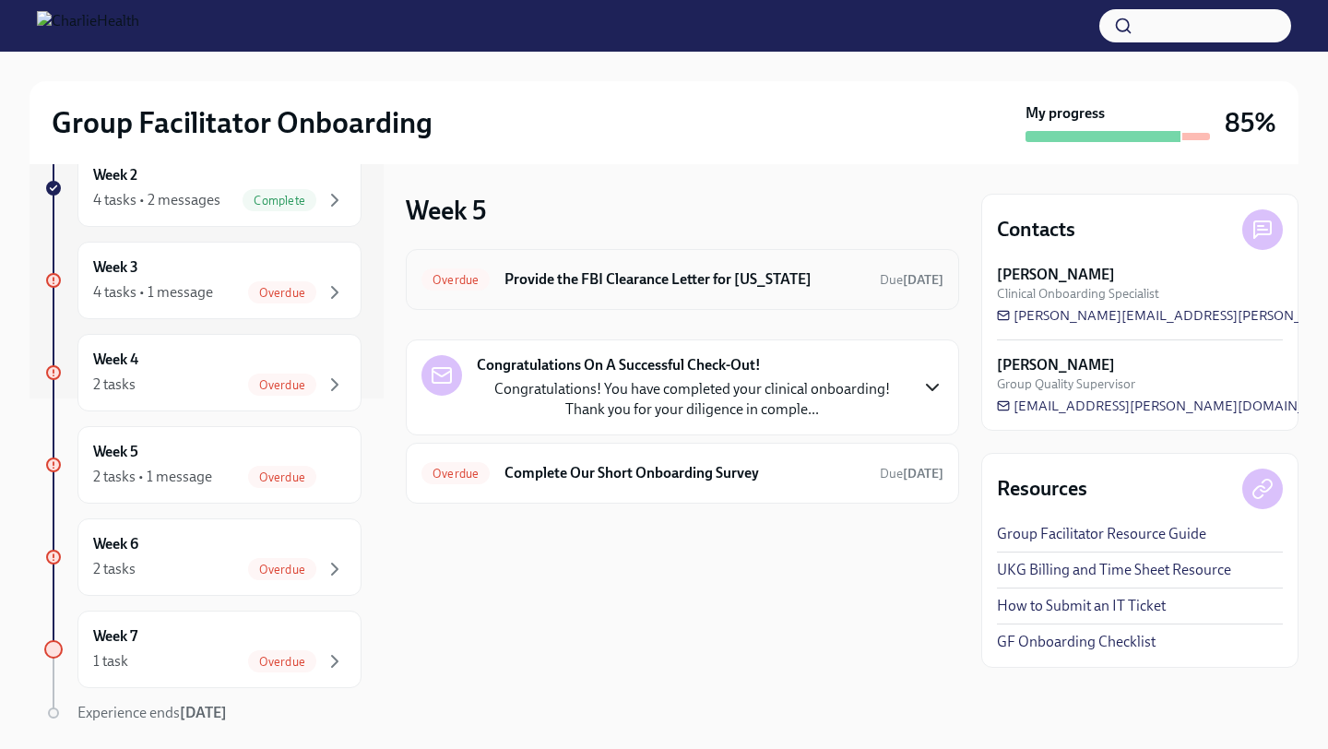
click at [732, 280] on h6 "Provide the FBI Clearance Letter for [US_STATE]" at bounding box center [685, 279] width 361 height 20
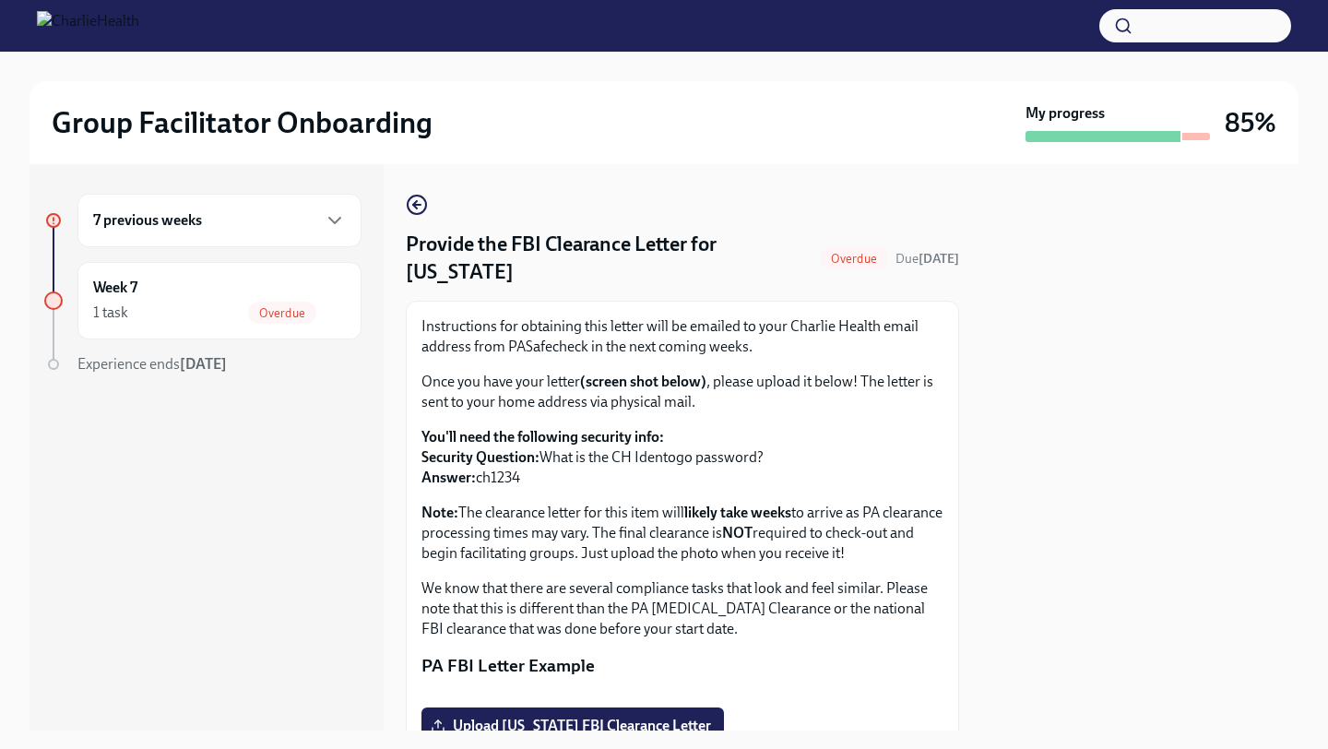
click at [708, 266] on h4 "Provide the FBI Clearance Letter for [US_STATE]" at bounding box center [609, 258] width 407 height 55
click at [293, 216] on div "7 previous weeks" at bounding box center [219, 220] width 253 height 22
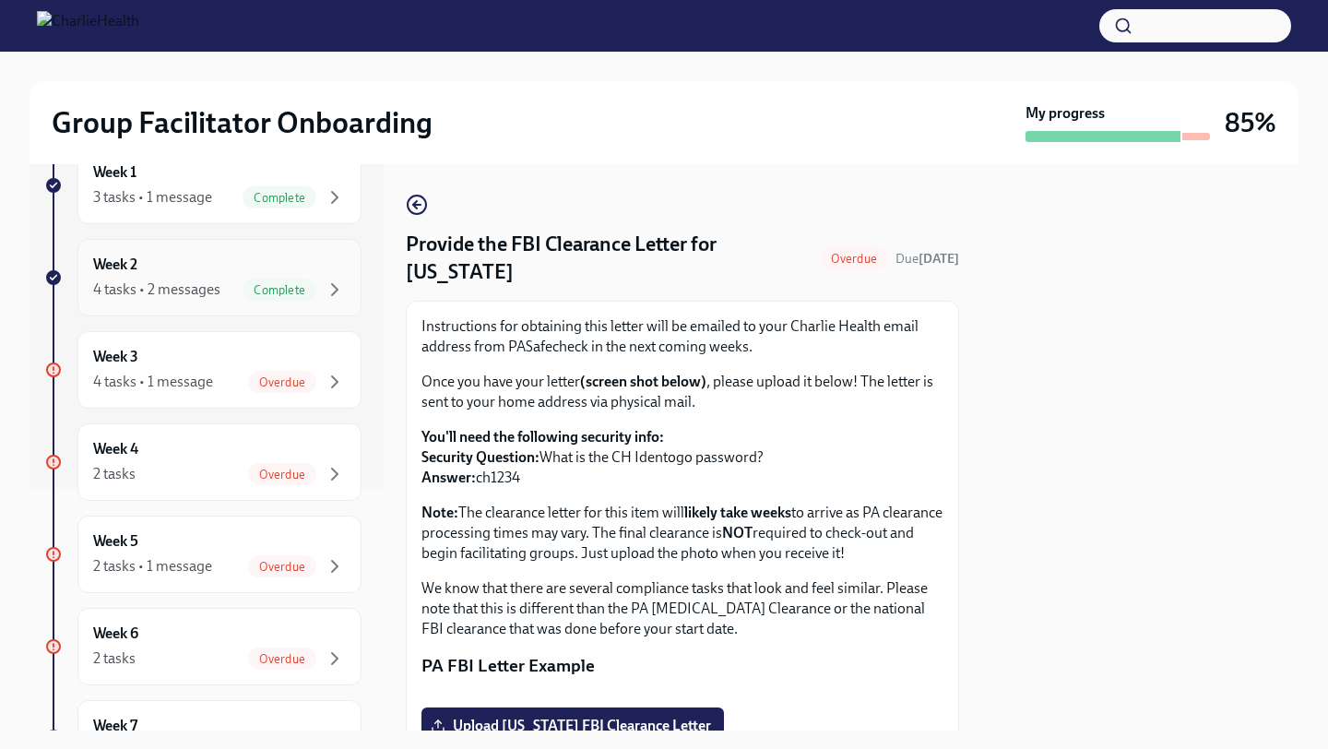
scroll to position [284, 0]
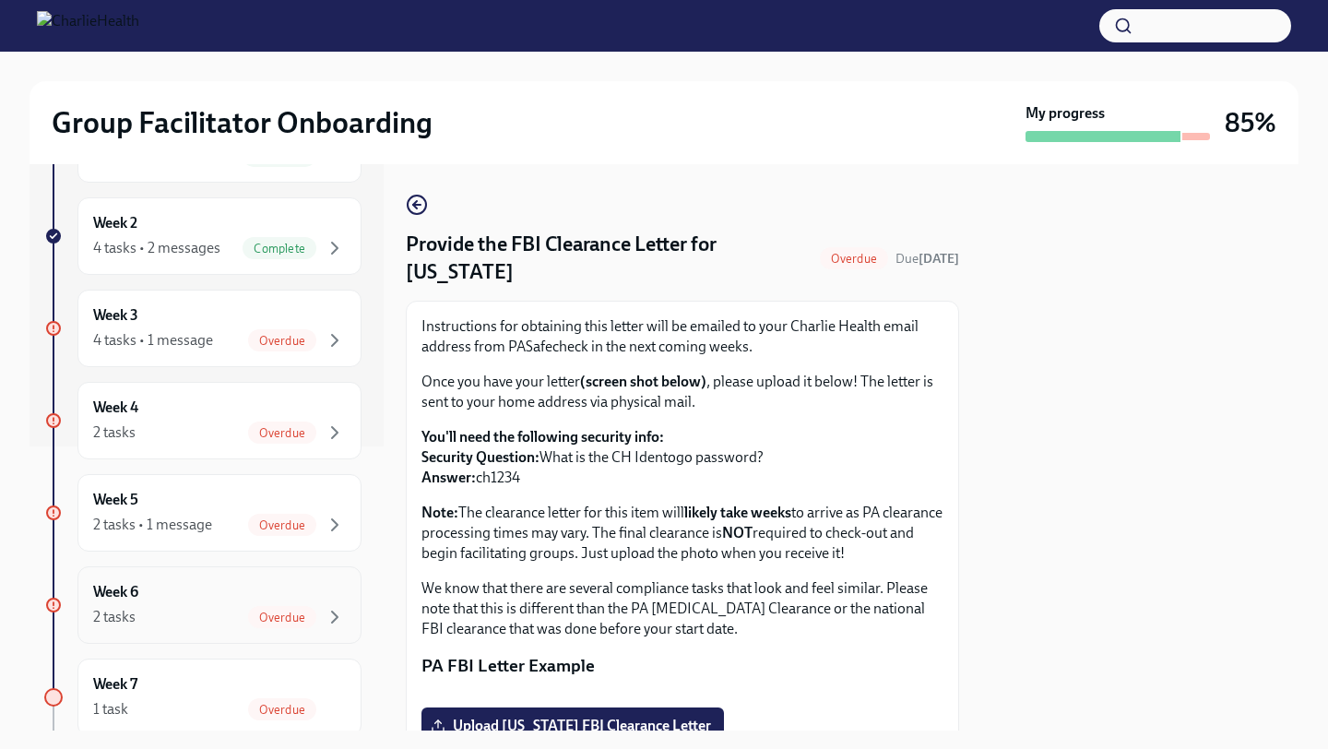
click at [146, 608] on div "2 tasks Overdue" at bounding box center [219, 617] width 253 height 22
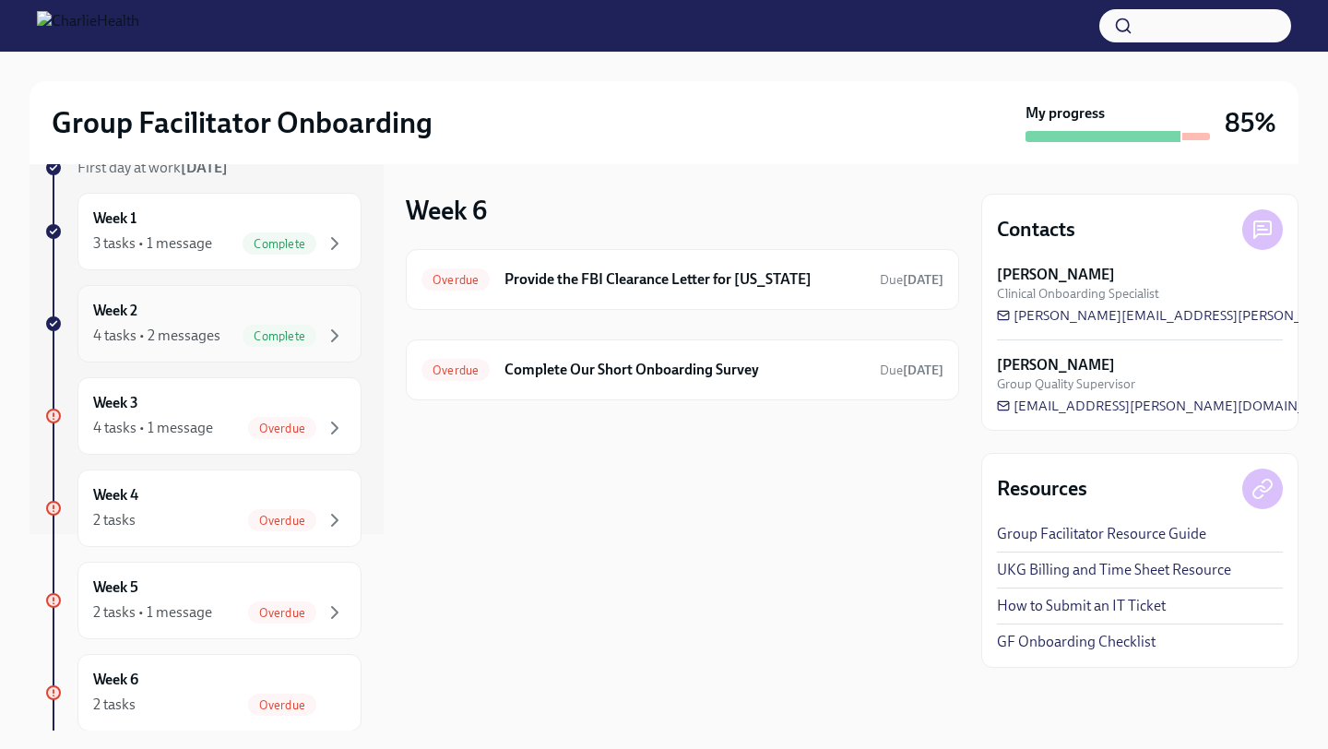
scroll to position [399, 0]
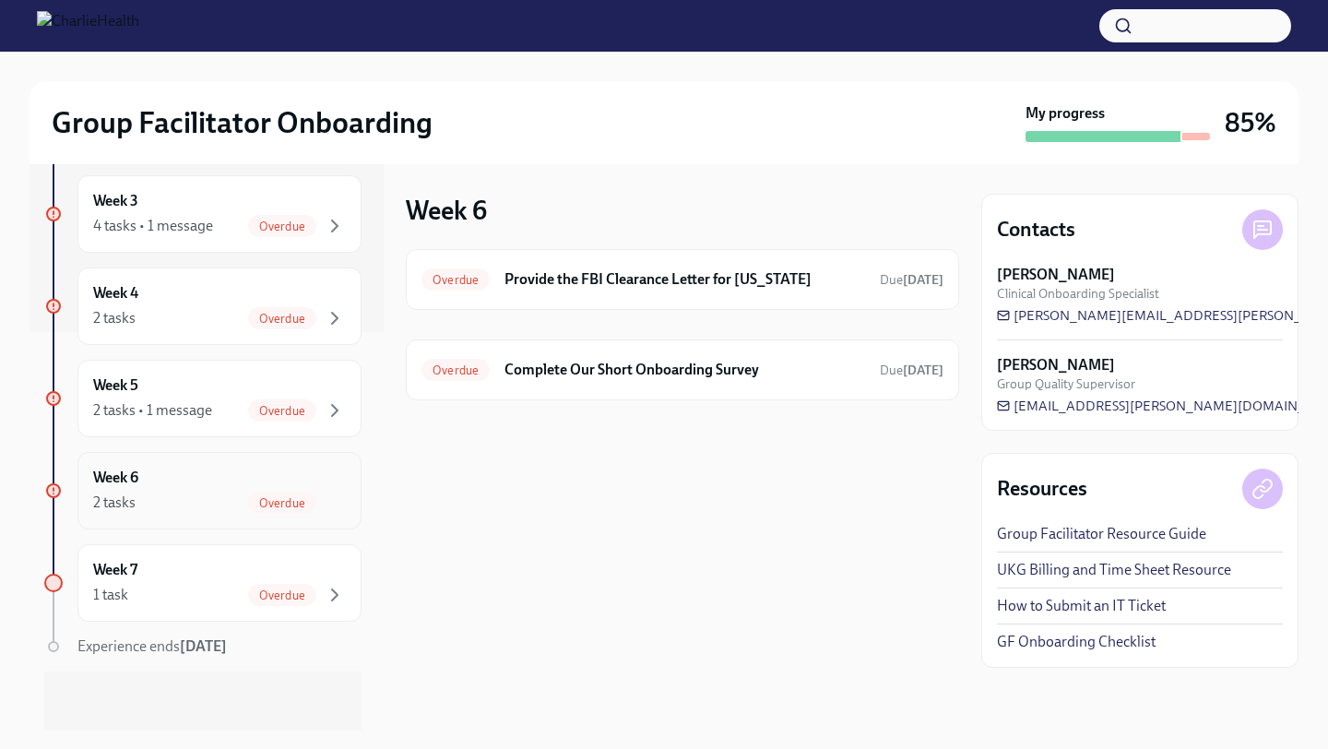
click at [173, 501] on div "2 tasks Overdue" at bounding box center [219, 503] width 253 height 22
click at [191, 422] on div "Week 5 2 tasks • 1 message Overdue" at bounding box center [219, 398] width 284 height 77
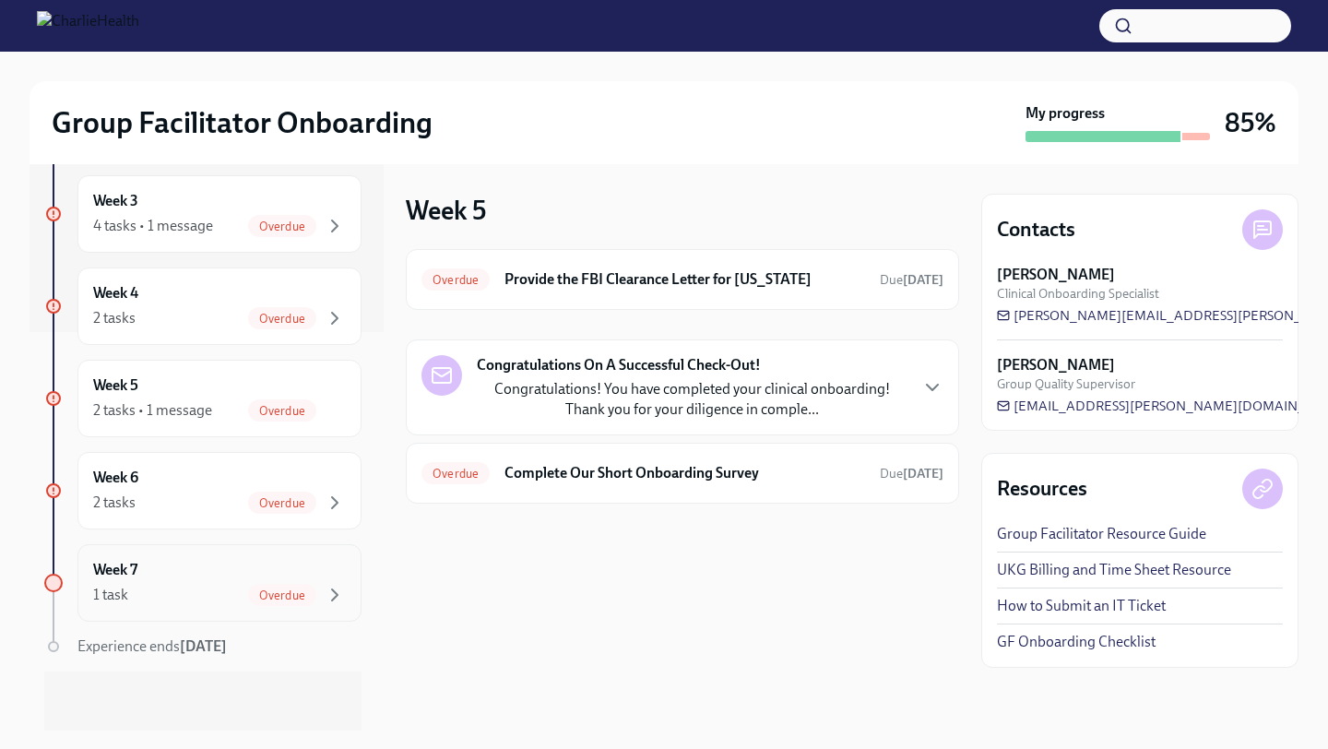
click at [193, 610] on div "Week 7 1 task Overdue" at bounding box center [219, 582] width 284 height 77
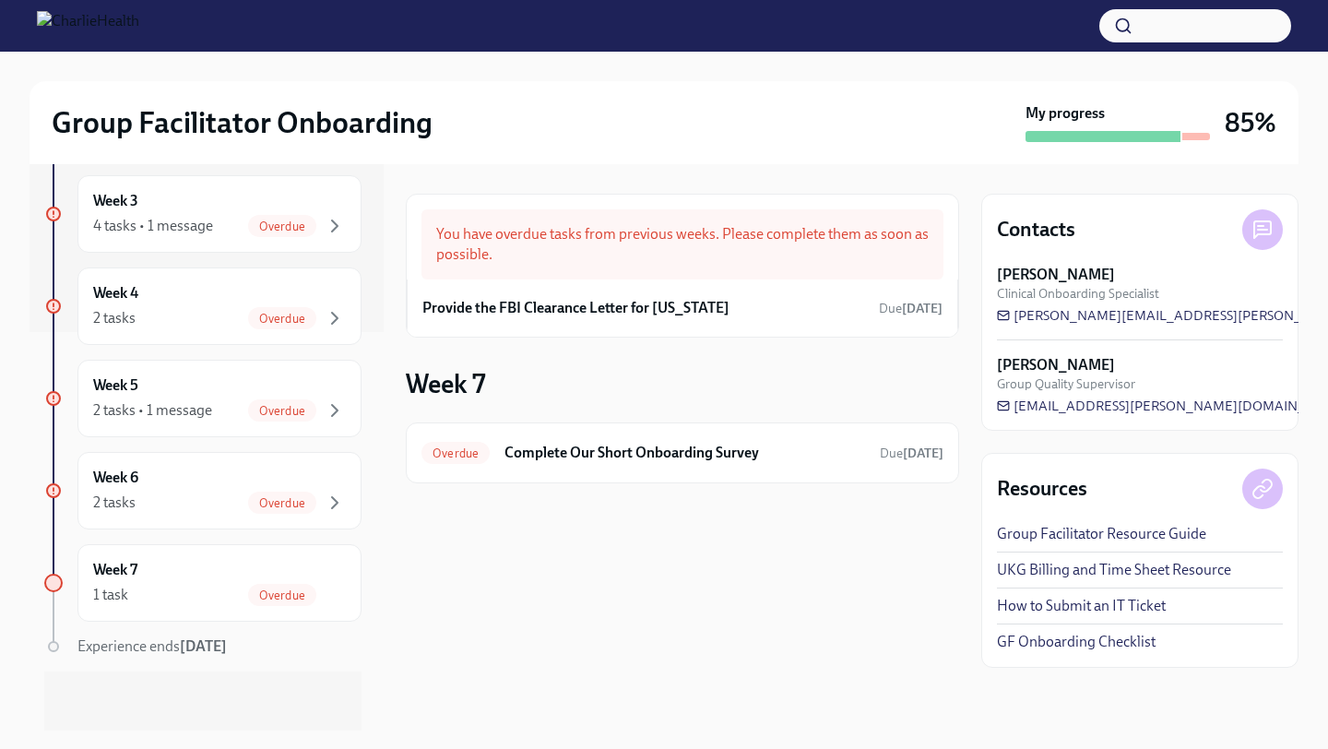
click at [1191, 34] on button "button" at bounding box center [1196, 25] width 192 height 33
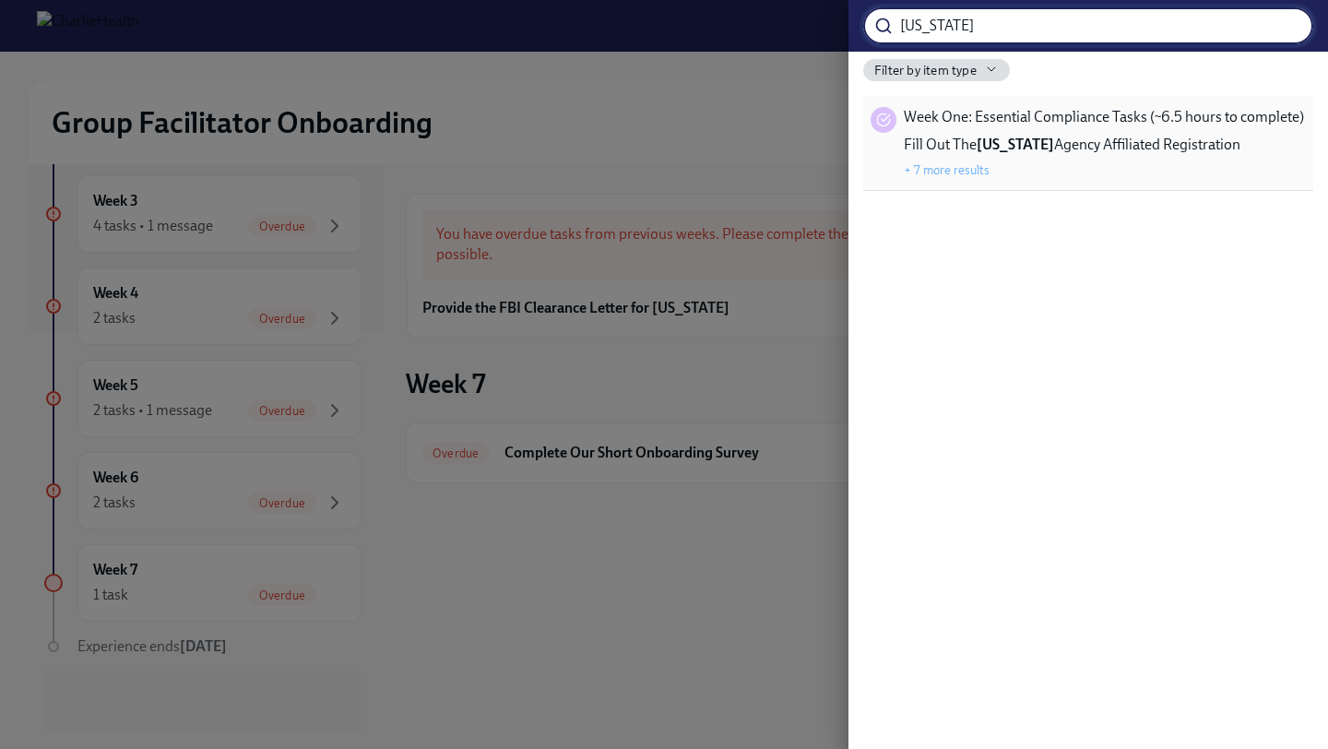
type input "[US_STATE]"
click at [1224, 139] on span "Fill Out The [US_STATE] Agency Affiliated Registration" at bounding box center [1072, 145] width 337 height 20
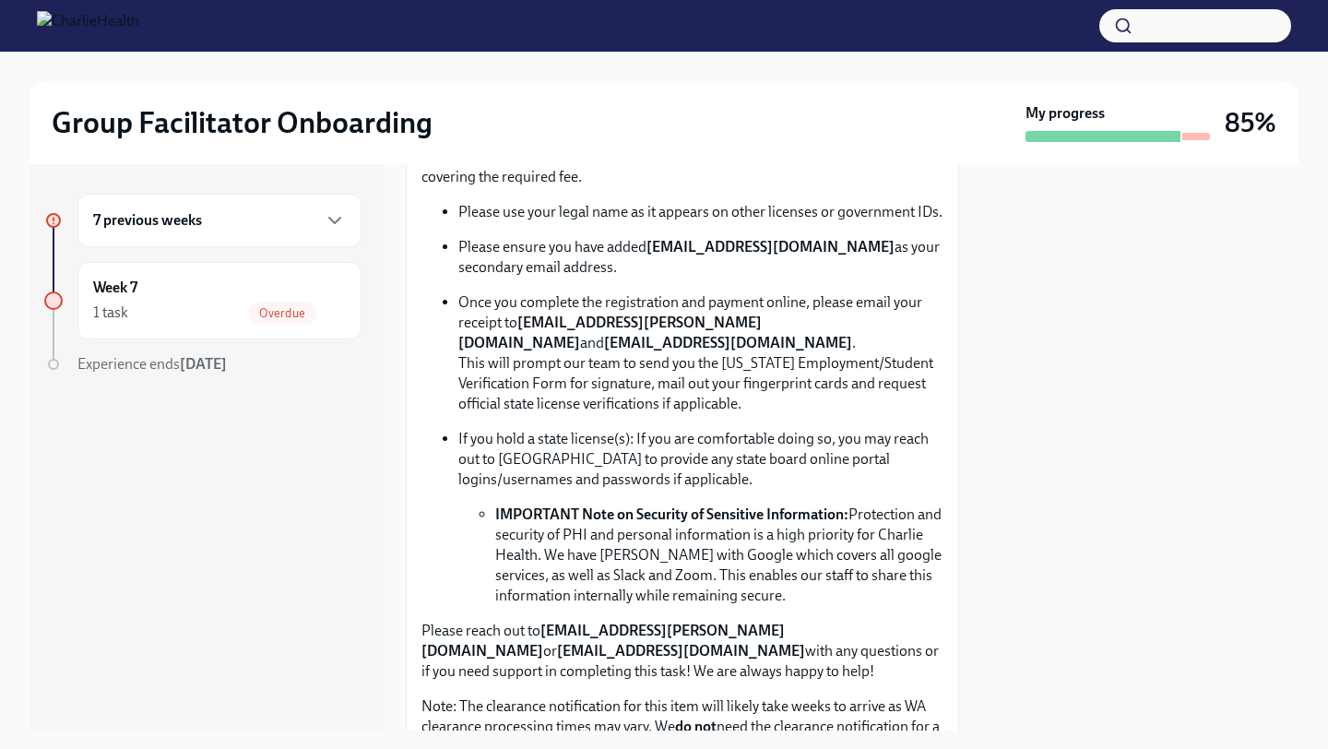
scroll to position [1089, 0]
drag, startPoint x: 650, startPoint y: 245, endPoint x: 851, endPoint y: 250, distance: 200.2
click at [851, 250] on strong "[EMAIL_ADDRESS][DOMAIN_NAME]" at bounding box center [771, 248] width 248 height 18
copy strong "[EMAIL_ADDRESS][DOMAIN_NAME]"
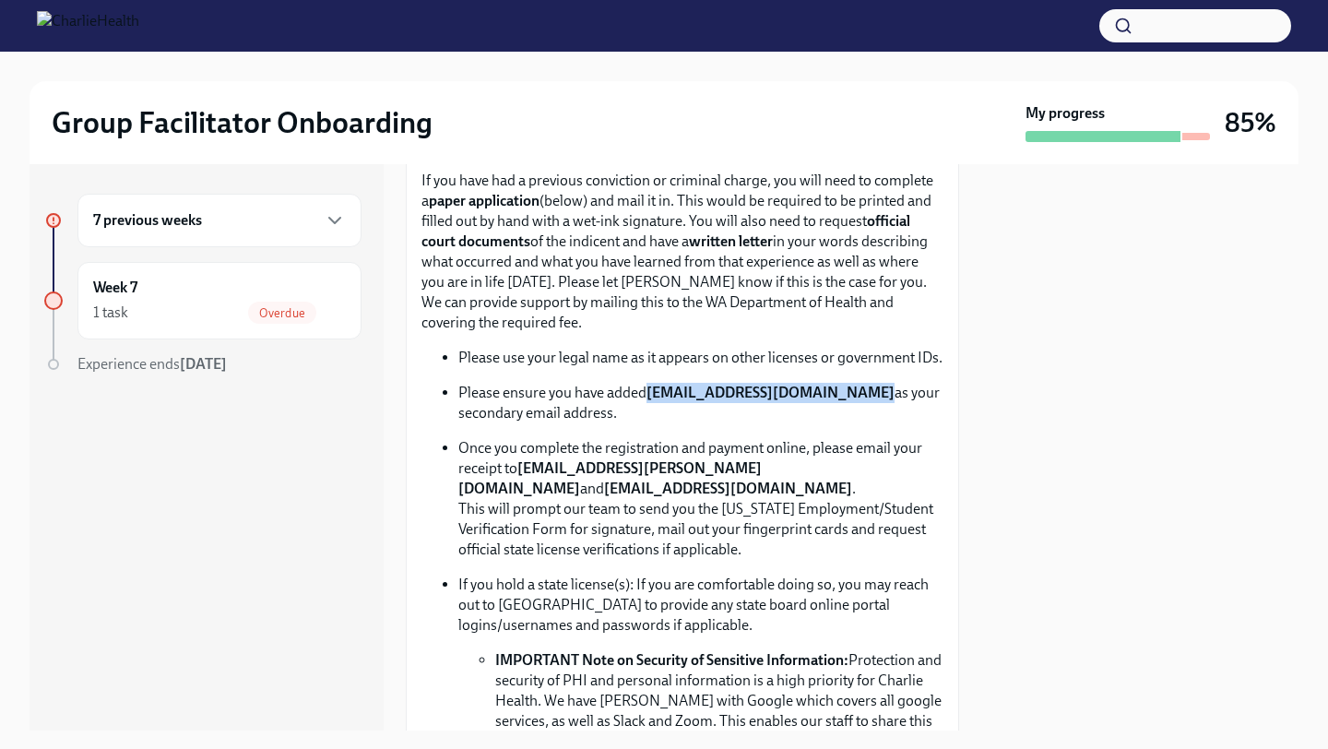
scroll to position [948, 0]
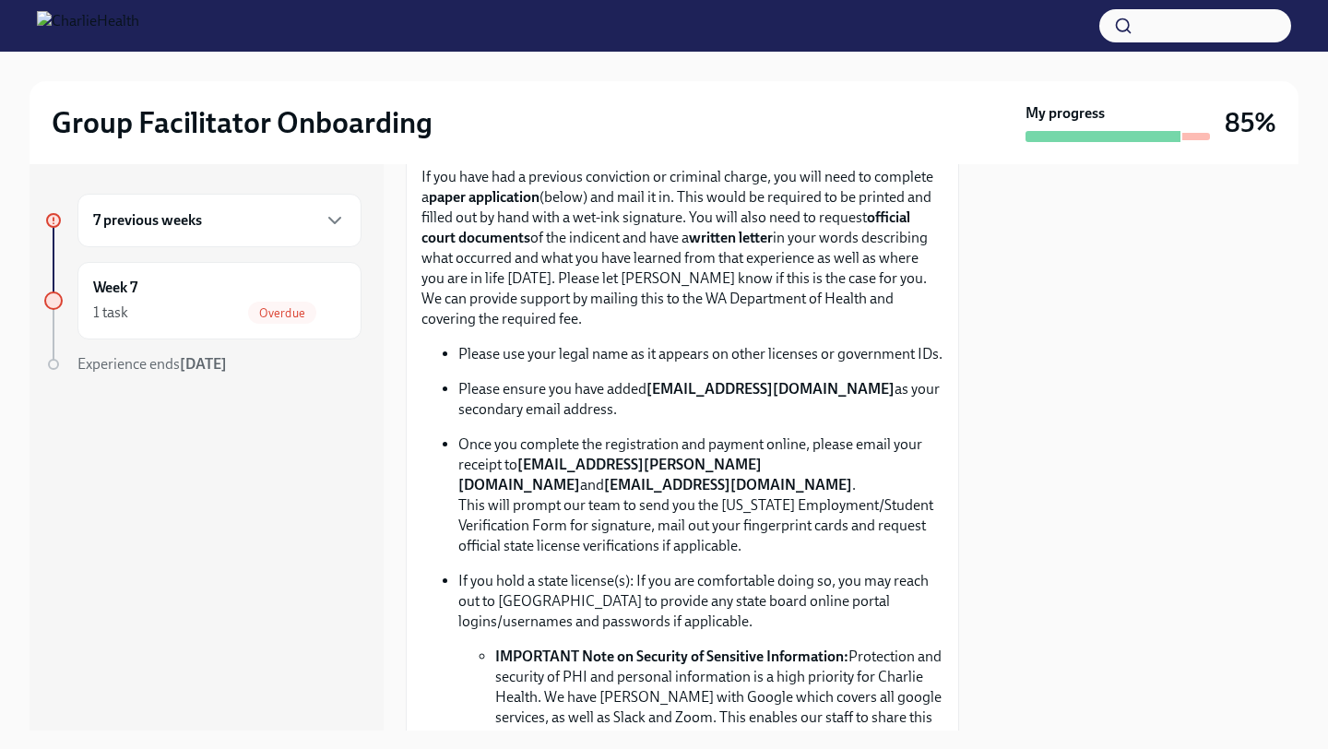
click at [540, 470] on strong "[EMAIL_ADDRESS][PERSON_NAME][DOMAIN_NAME]" at bounding box center [609, 475] width 303 height 38
drag, startPoint x: 522, startPoint y: 466, endPoint x: 758, endPoint y: 468, distance: 236.2
click at [758, 468] on p "Once you complete the registration and payment online, please email your receip…" at bounding box center [700, 495] width 485 height 122
copy p "[EMAIL_ADDRESS][PERSON_NAME][DOMAIN_NAME]"
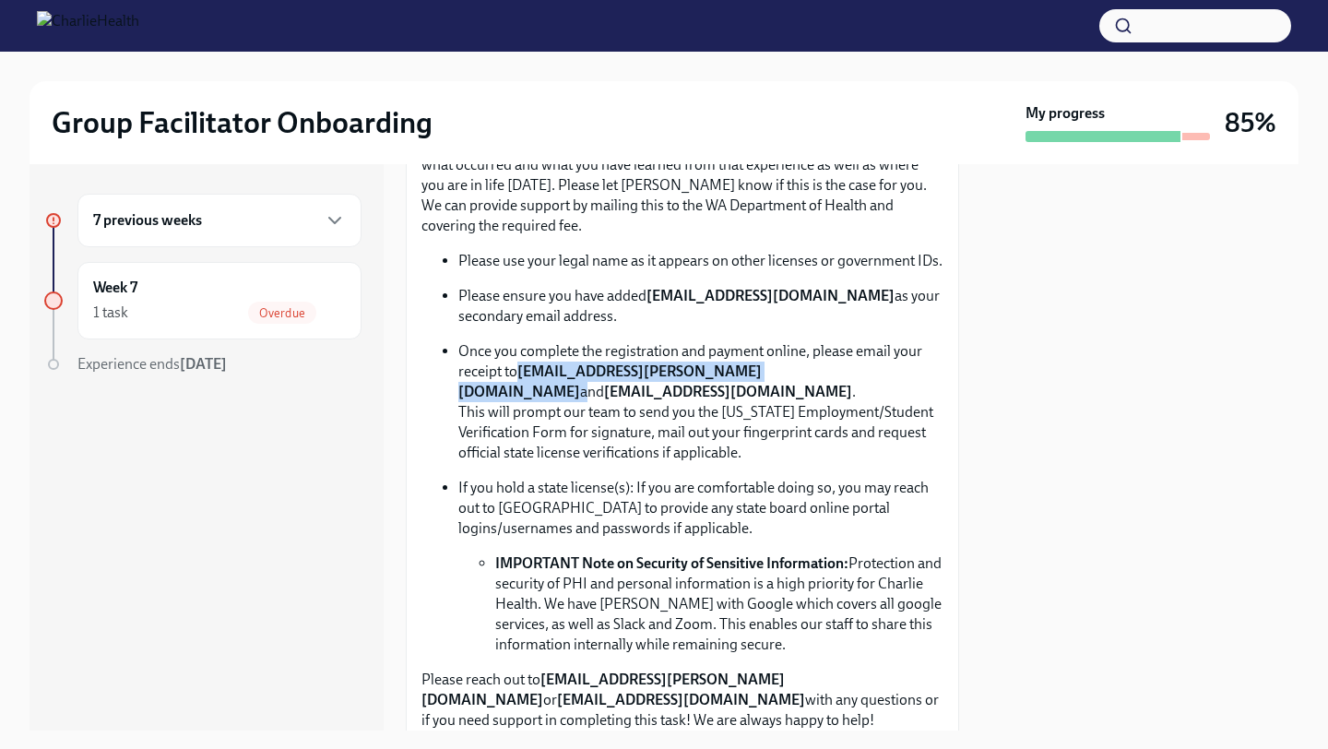
scroll to position [1041, 0]
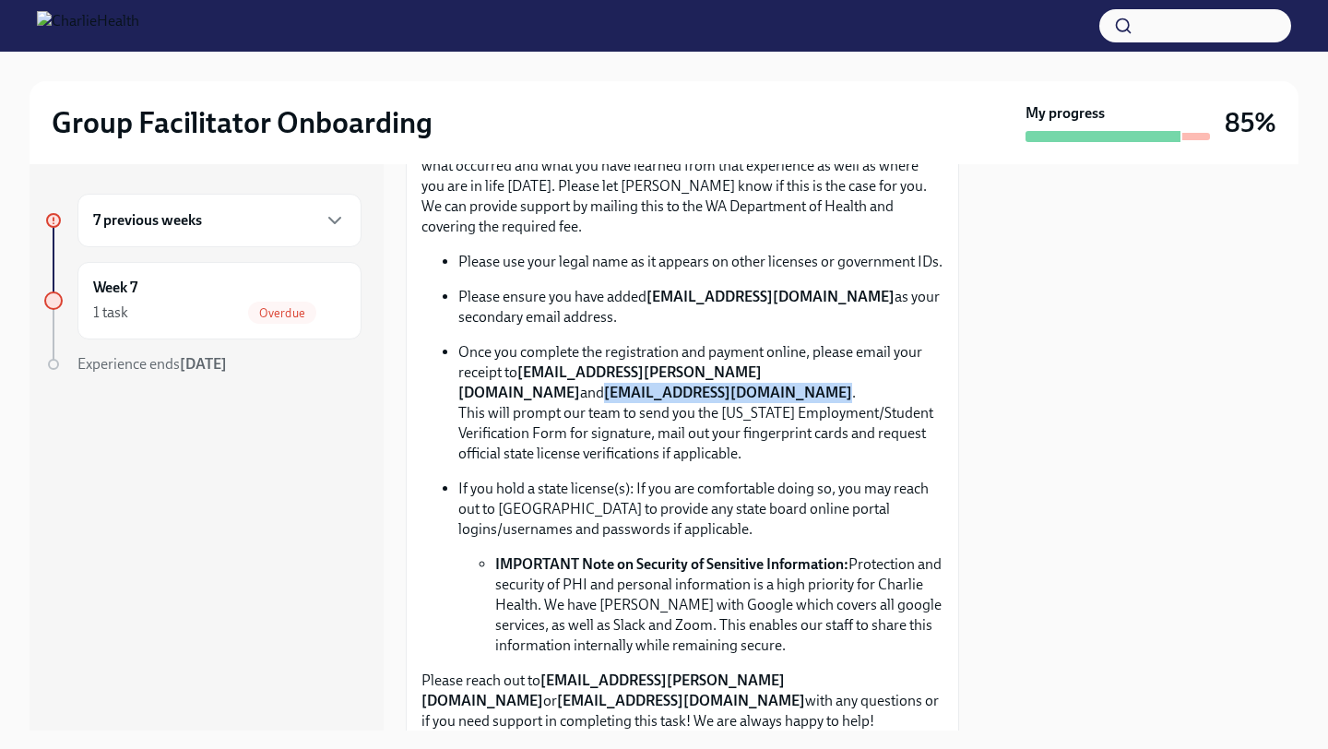
drag, startPoint x: 460, startPoint y: 395, endPoint x: 659, endPoint y: 399, distance: 198.4
click at [659, 399] on strong "[EMAIL_ADDRESS][DOMAIN_NAME]" at bounding box center [728, 393] width 248 height 18
copy strong "[EMAIL_ADDRESS][DOMAIN_NAME]"
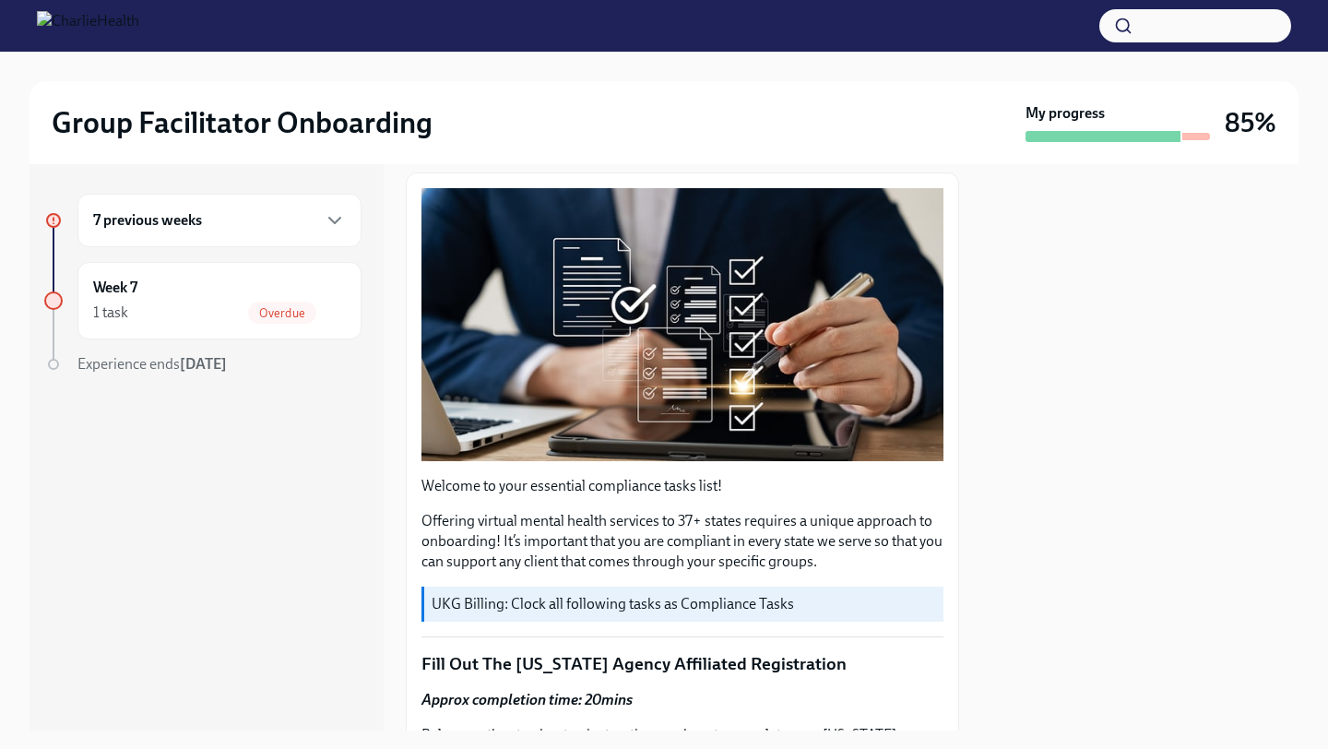
scroll to position [0, 0]
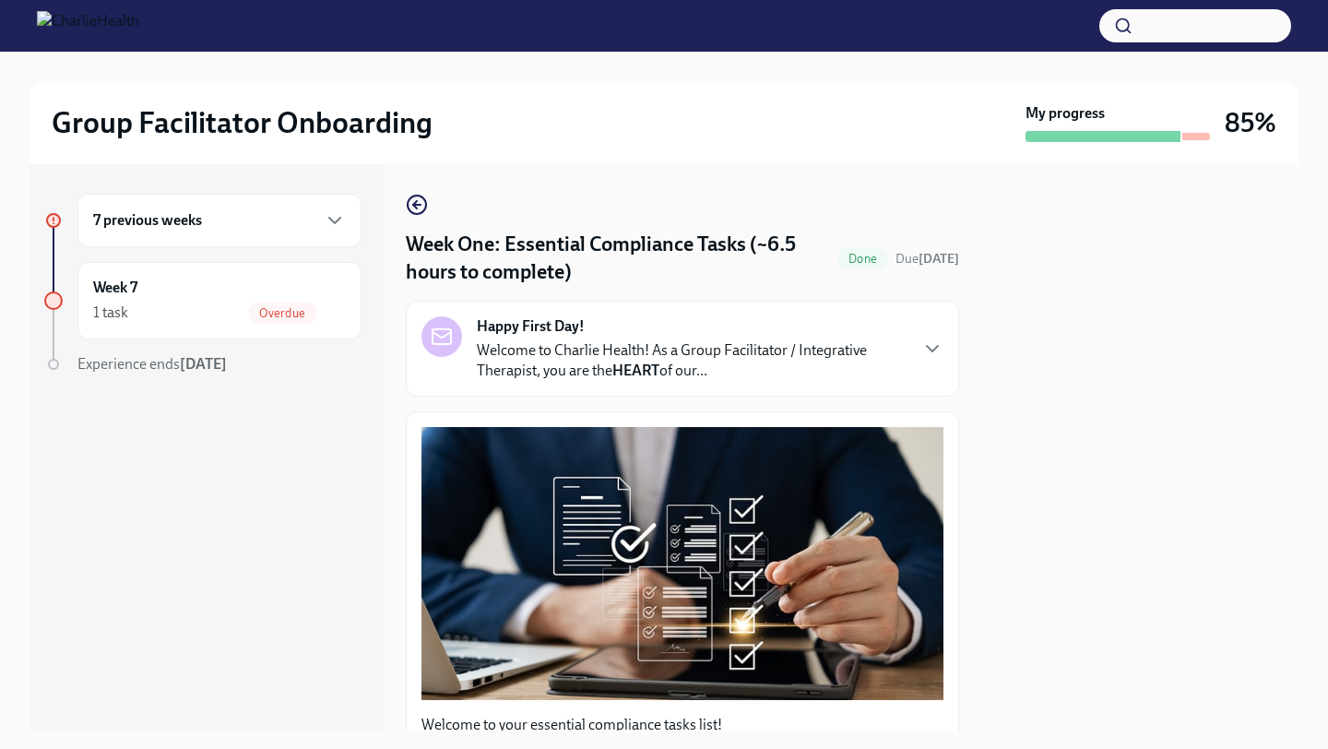
click at [145, 213] on h6 "7 previous weeks" at bounding box center [147, 220] width 109 height 20
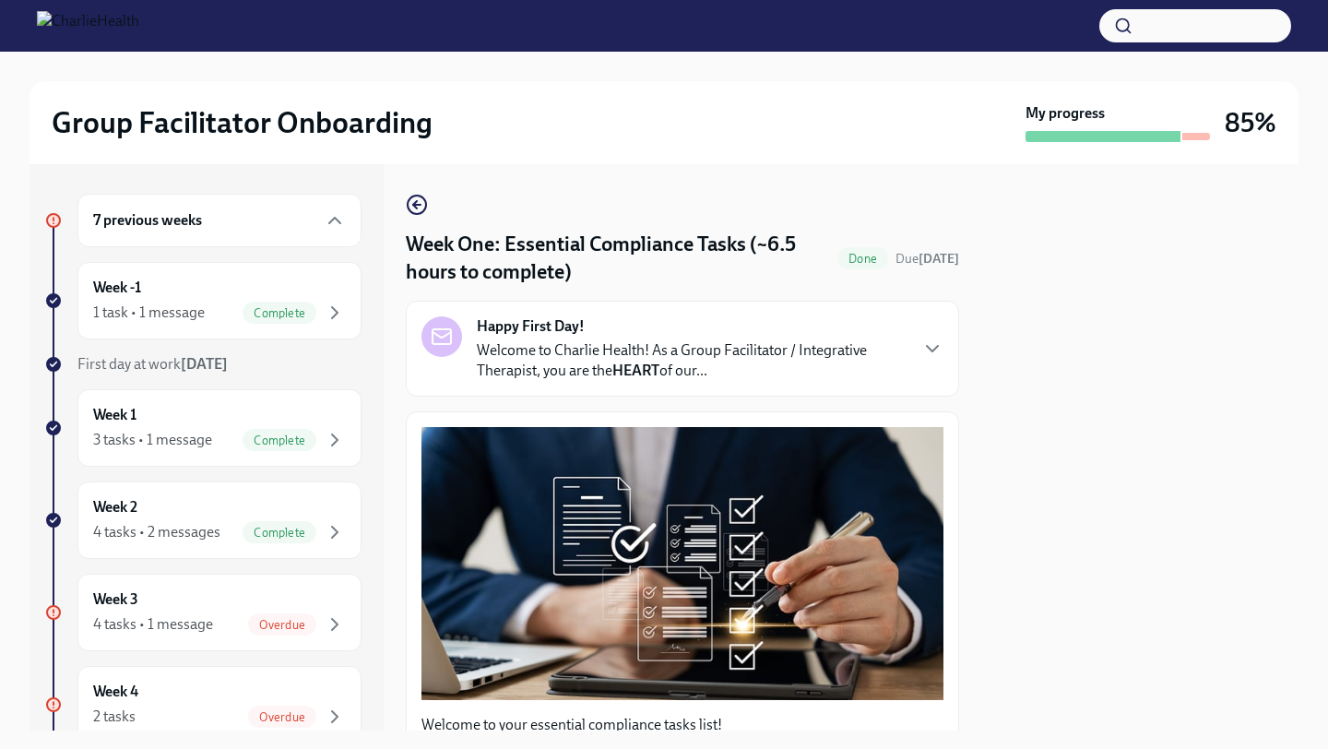
click at [1171, 139] on div at bounding box center [1103, 136] width 155 height 11
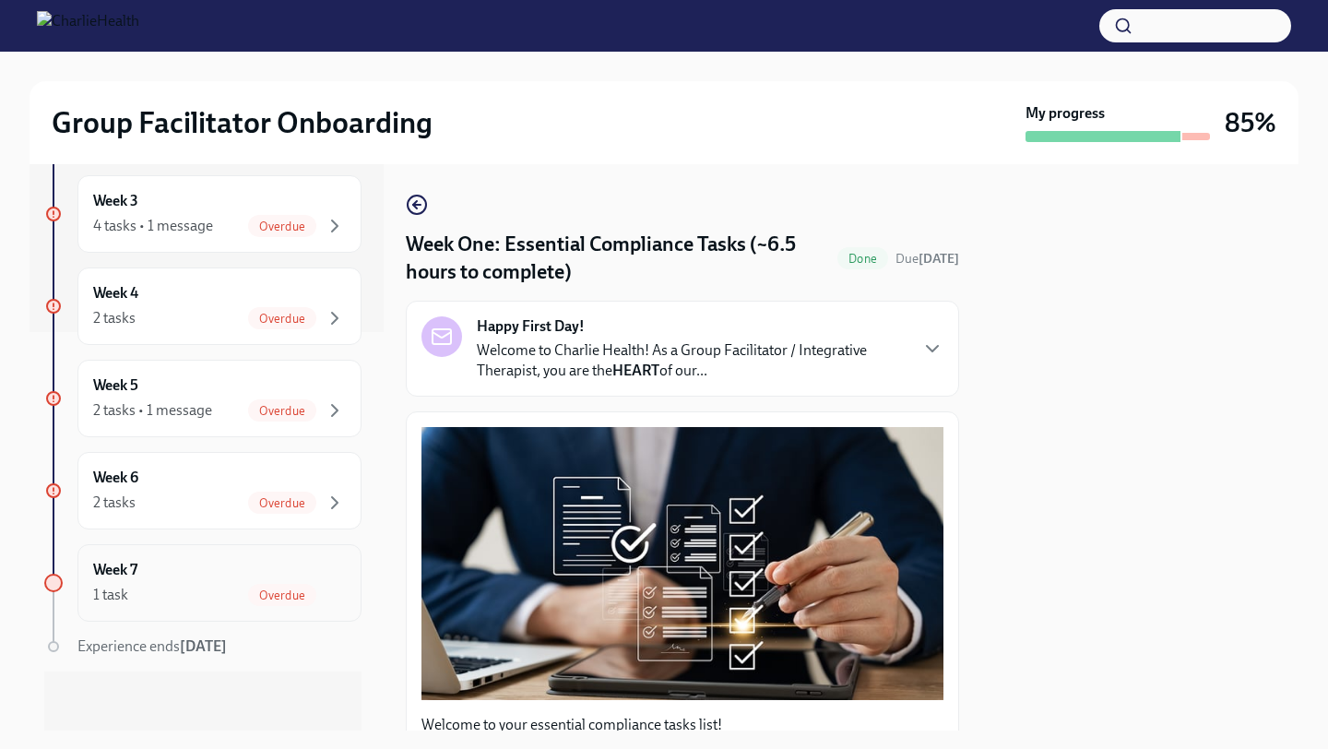
click at [150, 569] on div "Week 7 1 task Overdue" at bounding box center [219, 583] width 253 height 46
